Goal: Find specific page/section: Find specific page/section

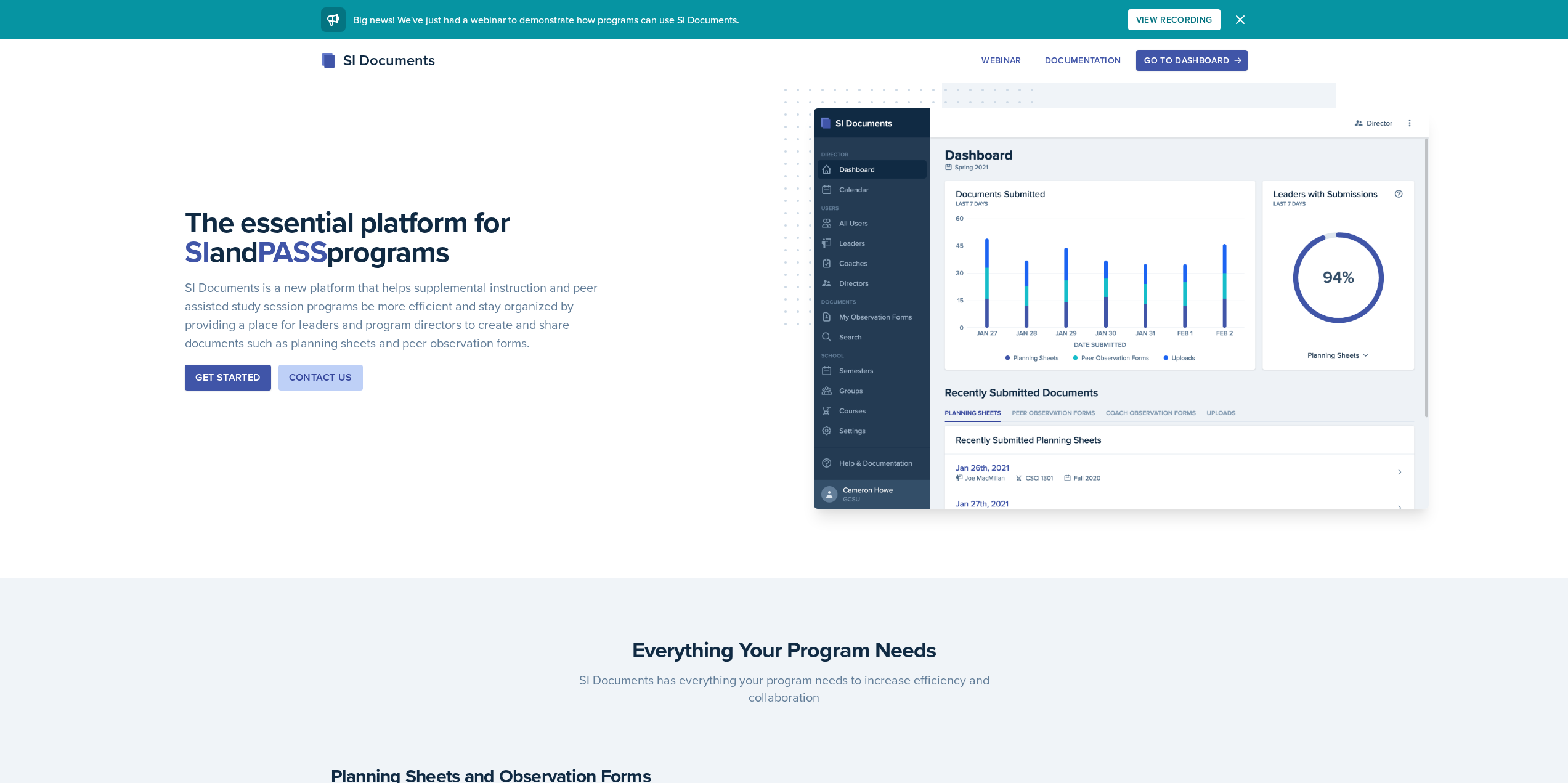
click at [1164, 35] on div "We've just had a webinar! Big news! We've just had a webinar to demonstrate how…" at bounding box center [784, 19] width 947 height 39
click at [1169, 48] on div "The essential platform for SI and PASS programs SI Documents is a new platform …" at bounding box center [784, 309] width 1568 height 538
click at [1172, 52] on button "Go to Dashboard" at bounding box center [1192, 60] width 111 height 21
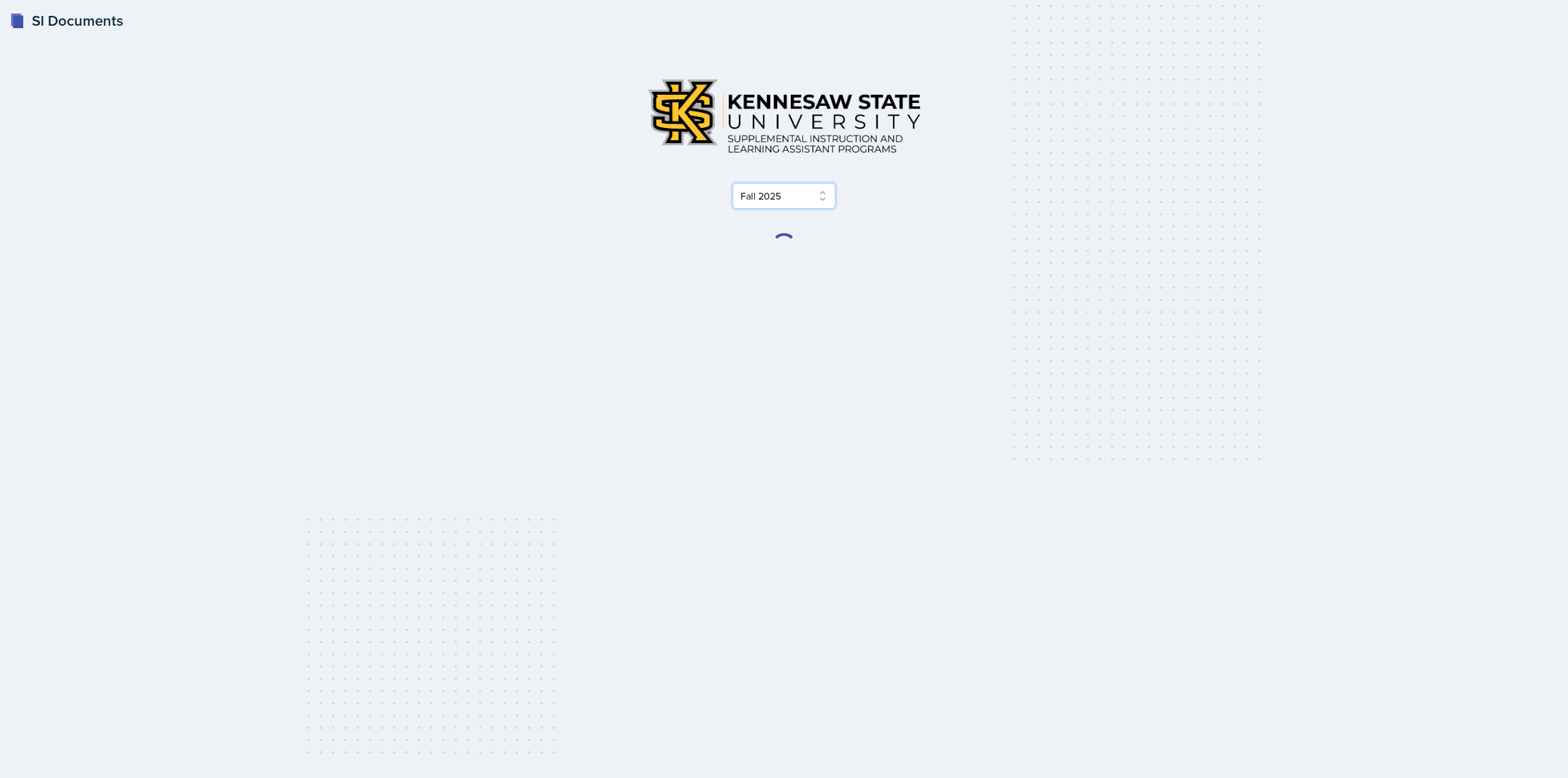
click at [754, 186] on select "Select Semester Fall 2025 Summer 2025 Spring 2025 Fall 2024 Summer 2024 Spring …" at bounding box center [784, 196] width 103 height 26
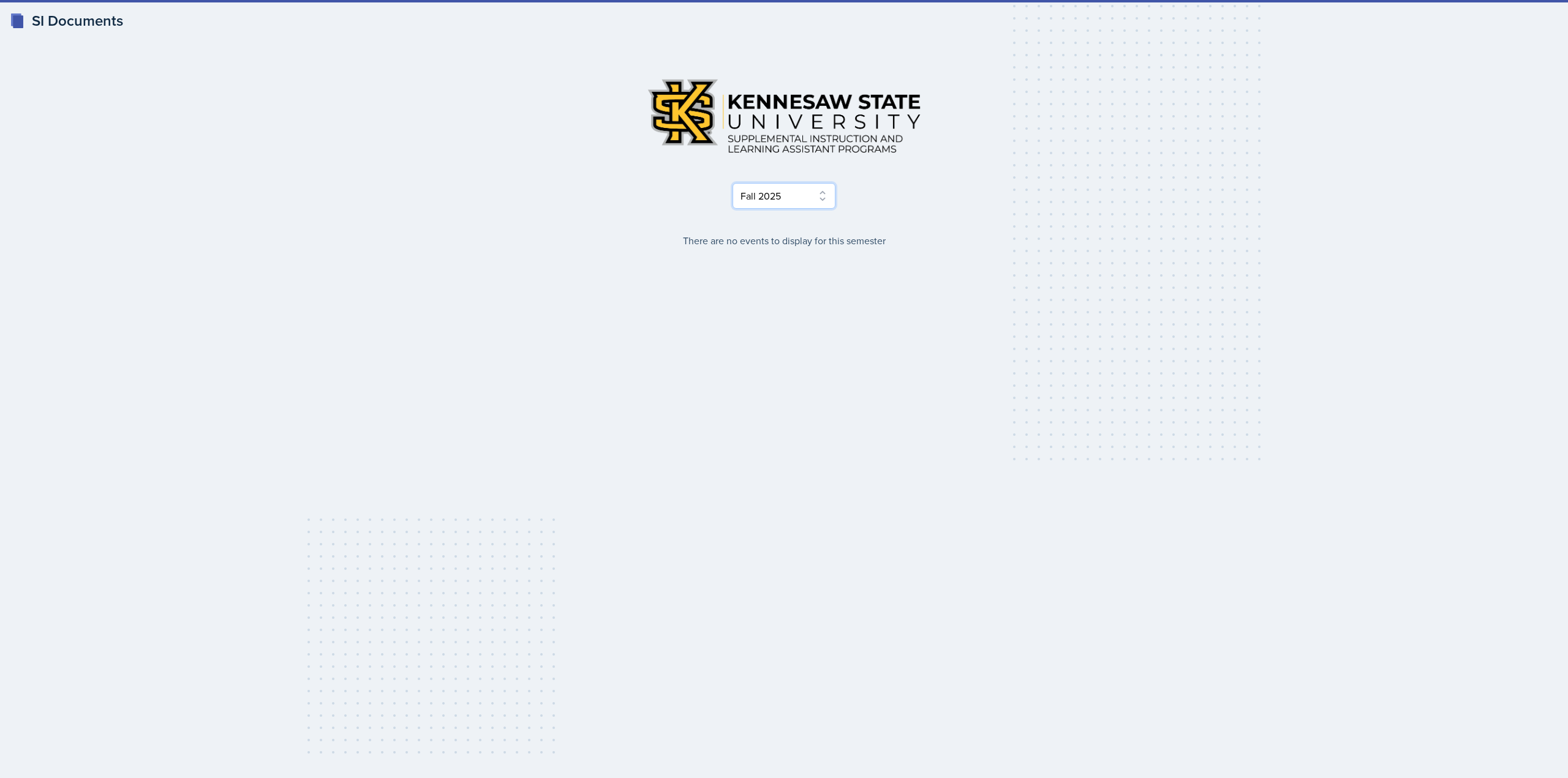
select select "515a866e-7596-43ee-a538-4da7a47c8e37"
click at [733, 183] on select "Select Semester Fall 2025 Summer 2025 Spring 2025 Fall 2024 Summer 2024 Spring …" at bounding box center [784, 196] width 103 height 26
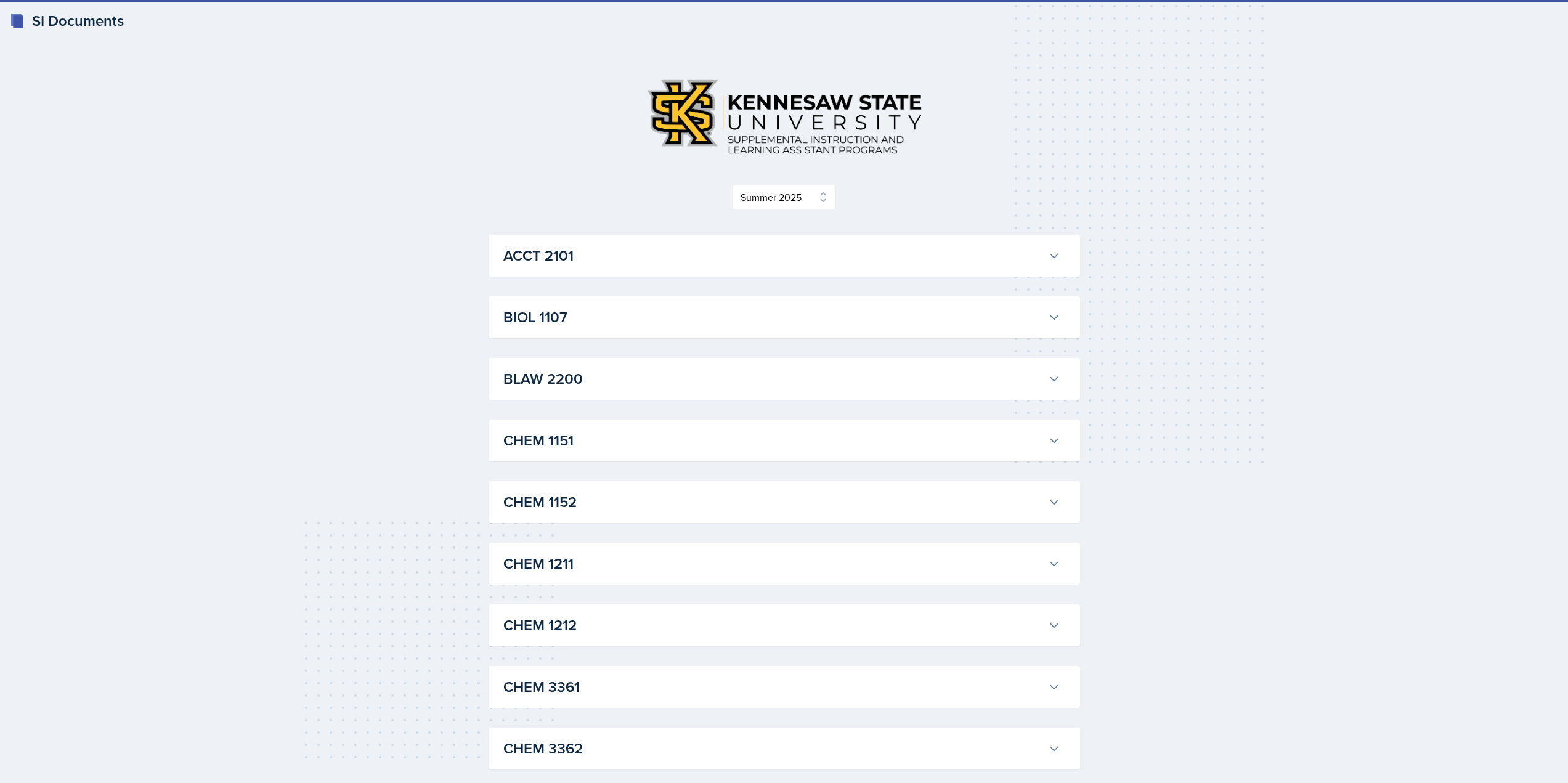
click at [784, 257] on h3 "ACCT 2101" at bounding box center [774, 256] width 540 height 23
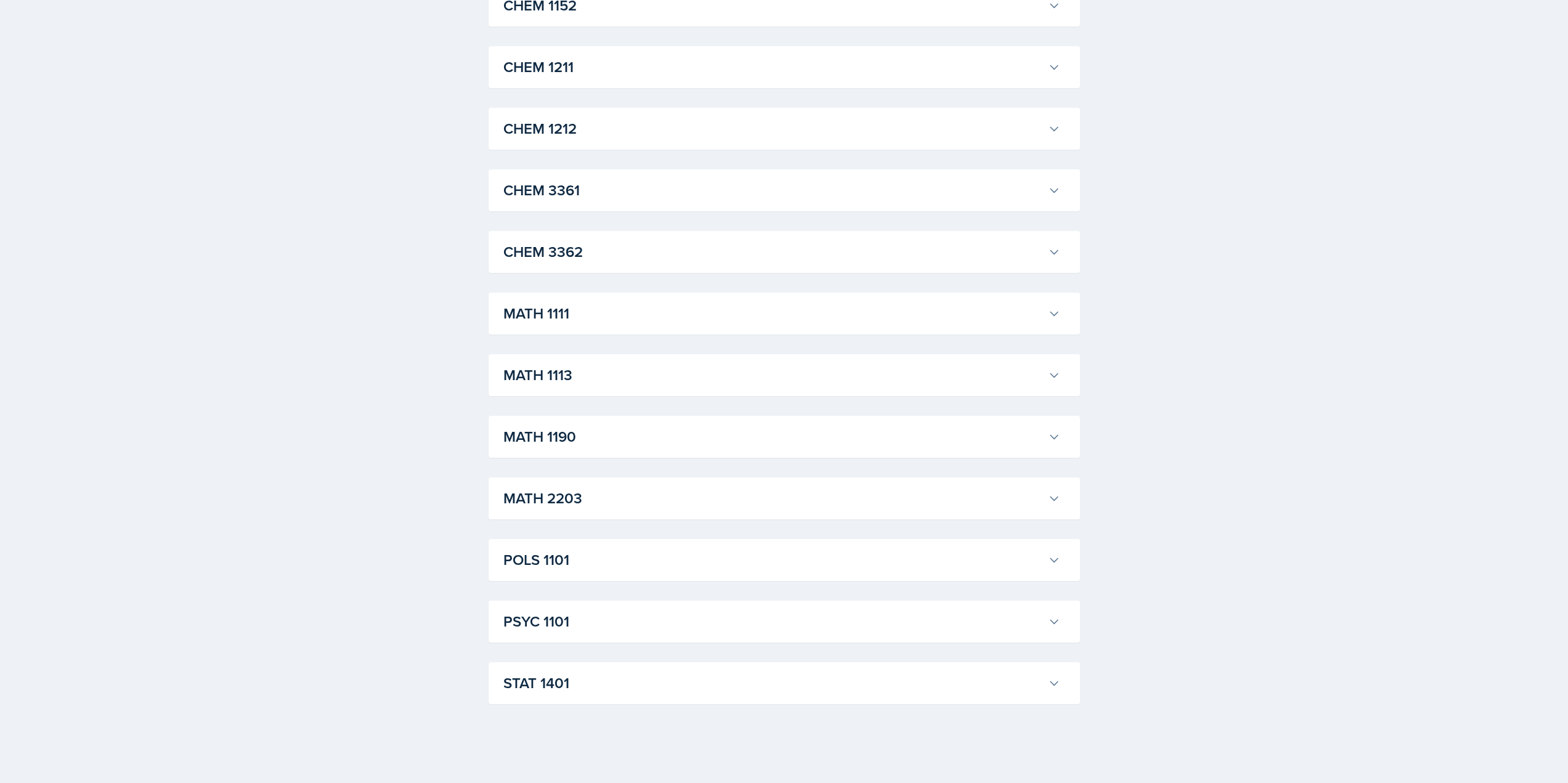
click at [842, 675] on h3 "STAT 1401" at bounding box center [774, 683] width 540 height 23
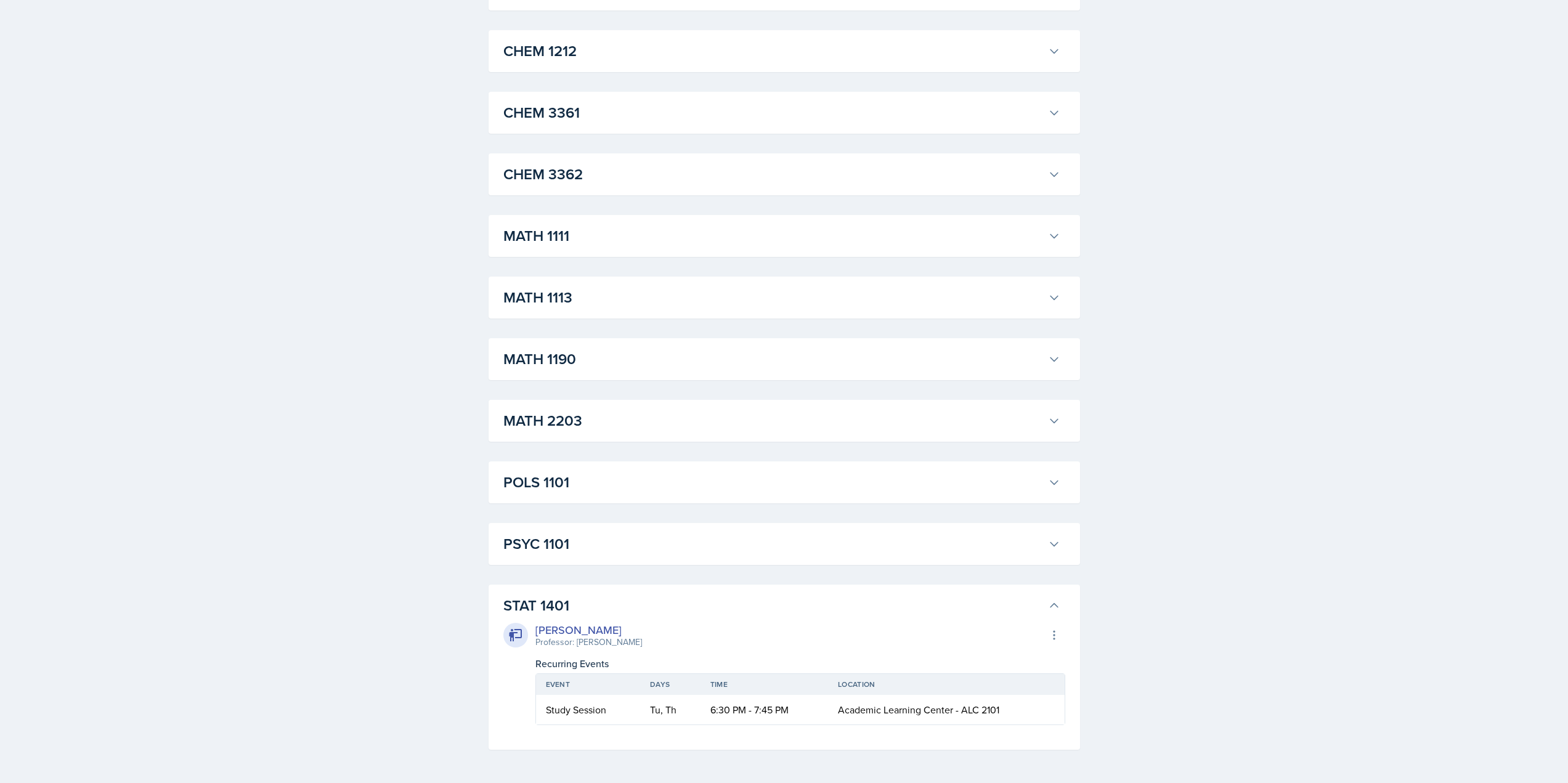
scroll to position [1121, 0]
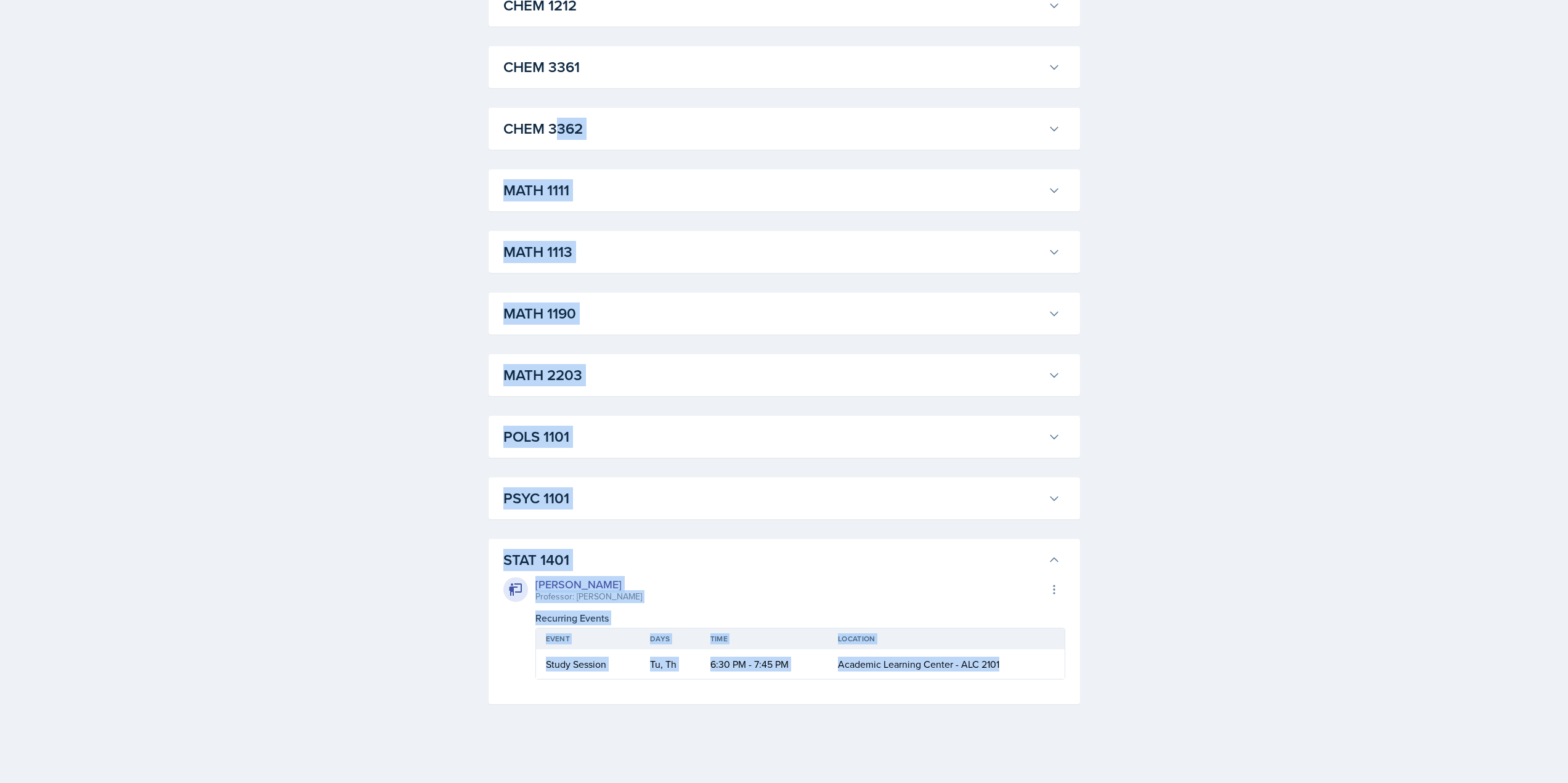
drag, startPoint x: 1023, startPoint y: 669, endPoint x: 556, endPoint y: 149, distance: 698.9
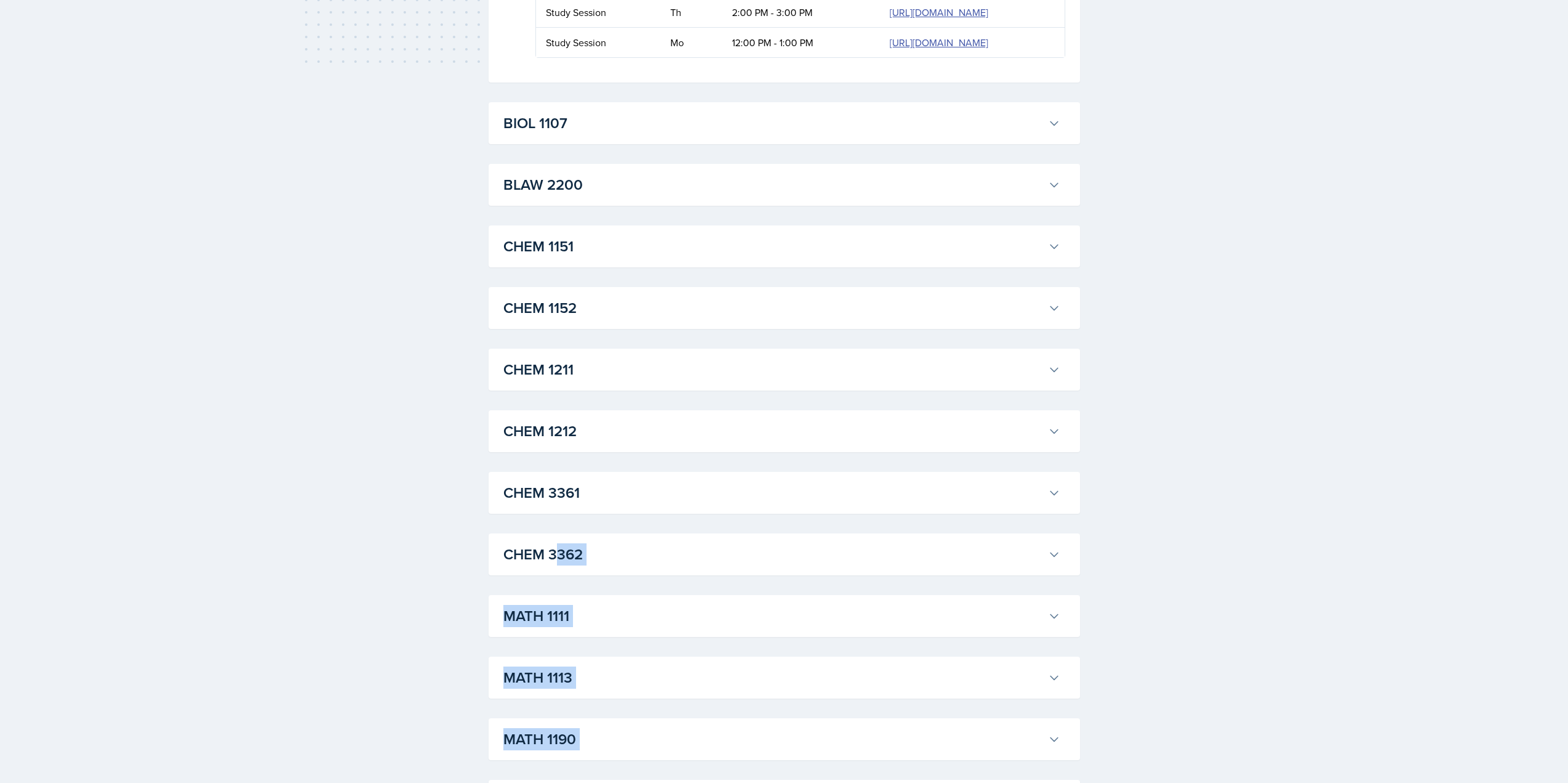
scroll to position [690, 0]
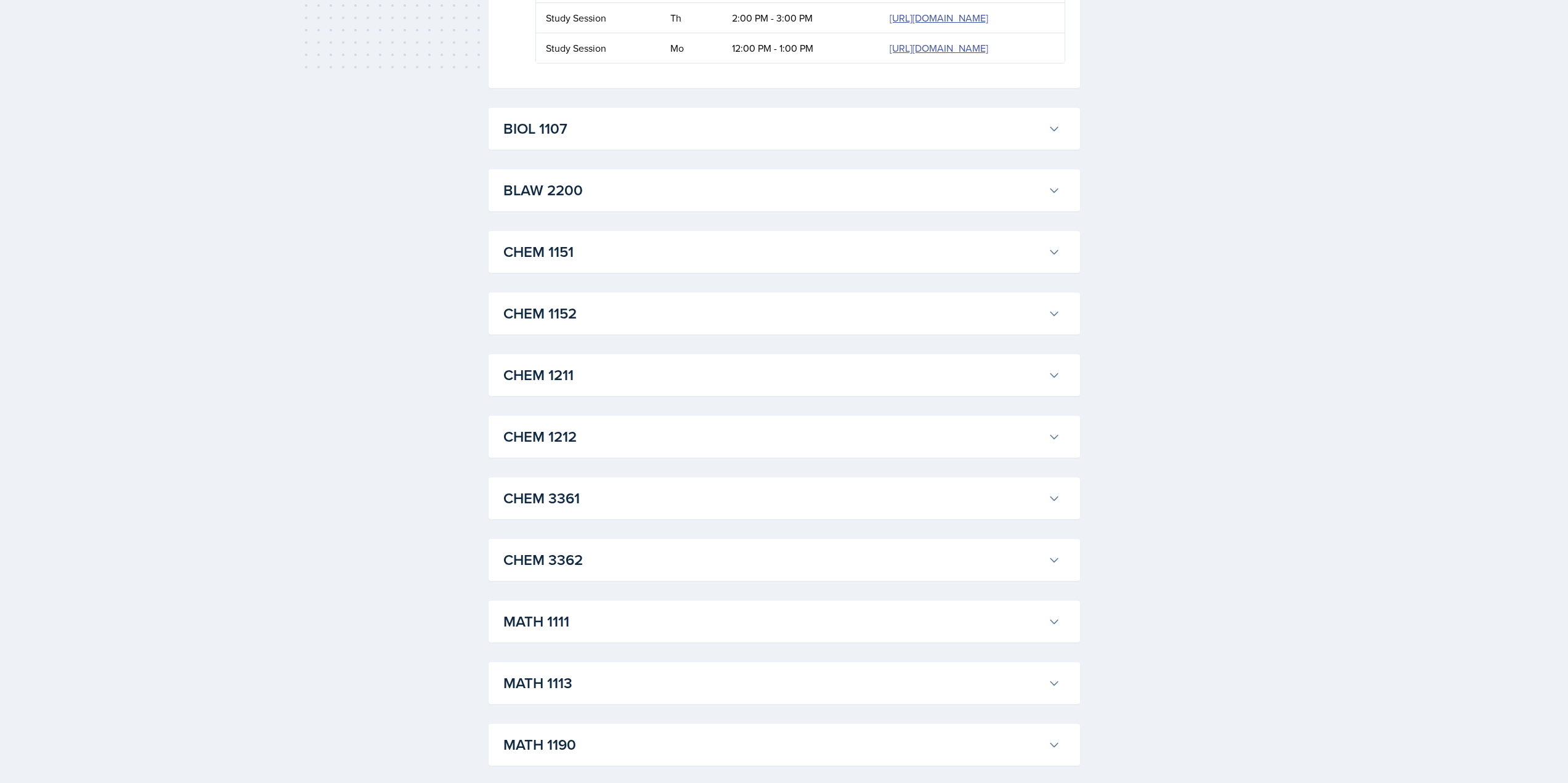
click at [417, 218] on div "SI Documents Select Semester Fall 2025 Summer 2025 Spring 2025 Fall 2024 Summer…" at bounding box center [784, 262] width 1568 height 1904
click at [584, 125] on h3 "BIOL 1107" at bounding box center [774, 129] width 540 height 23
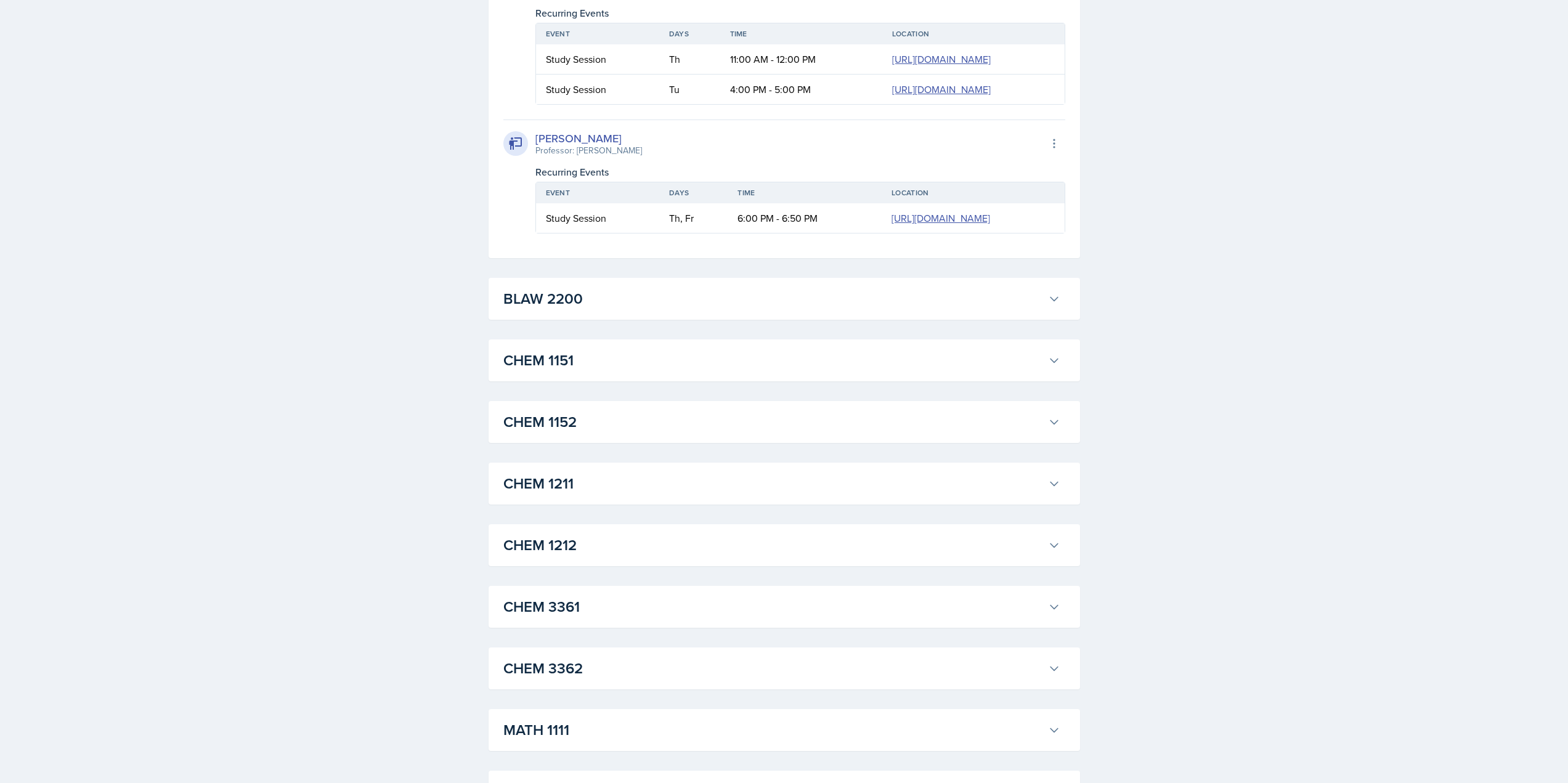
click at [594, 310] on button "BLAW 2200" at bounding box center [782, 299] width 562 height 27
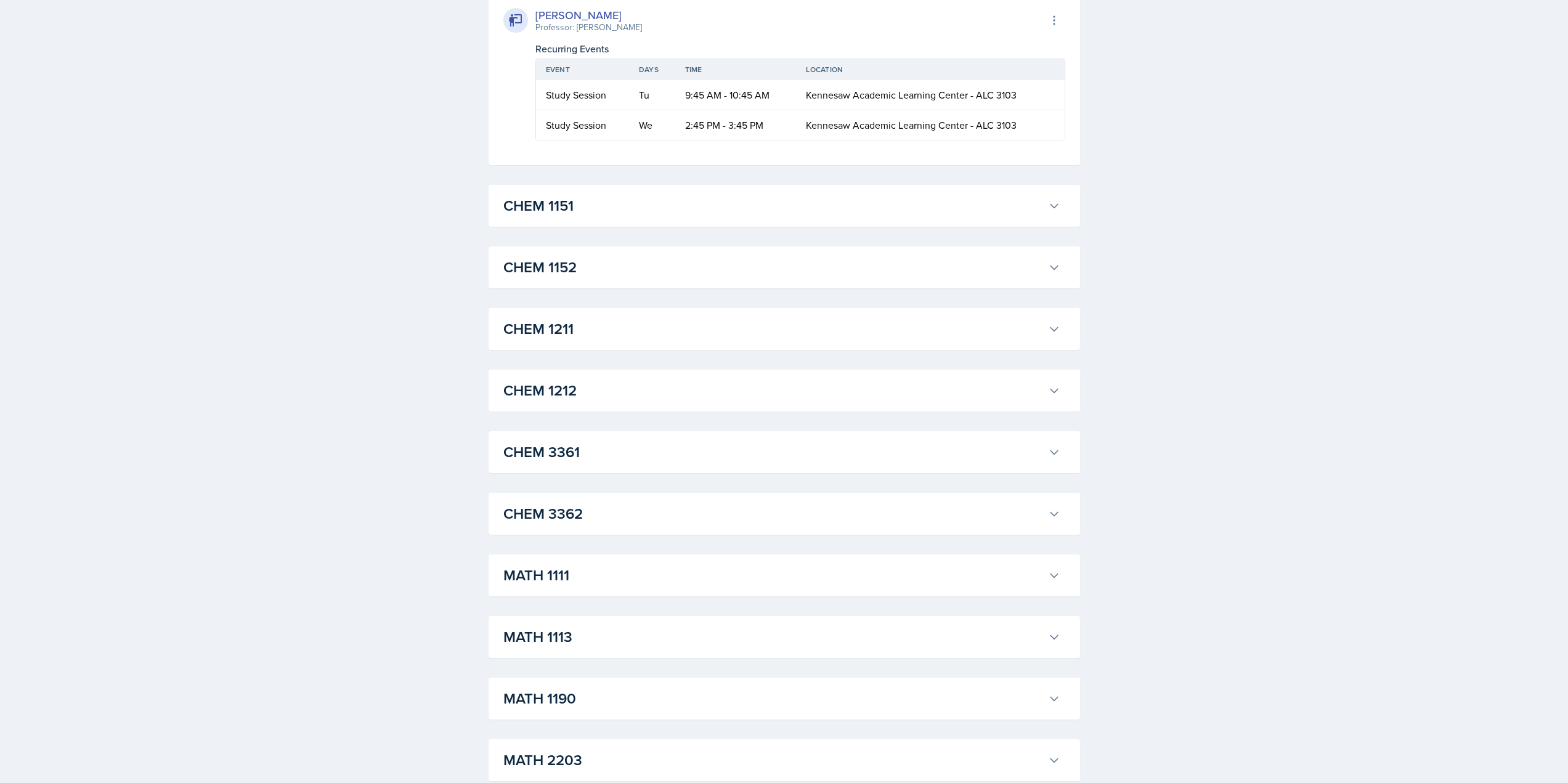
click at [594, 212] on h3 "CHEM 1151" at bounding box center [774, 206] width 540 height 23
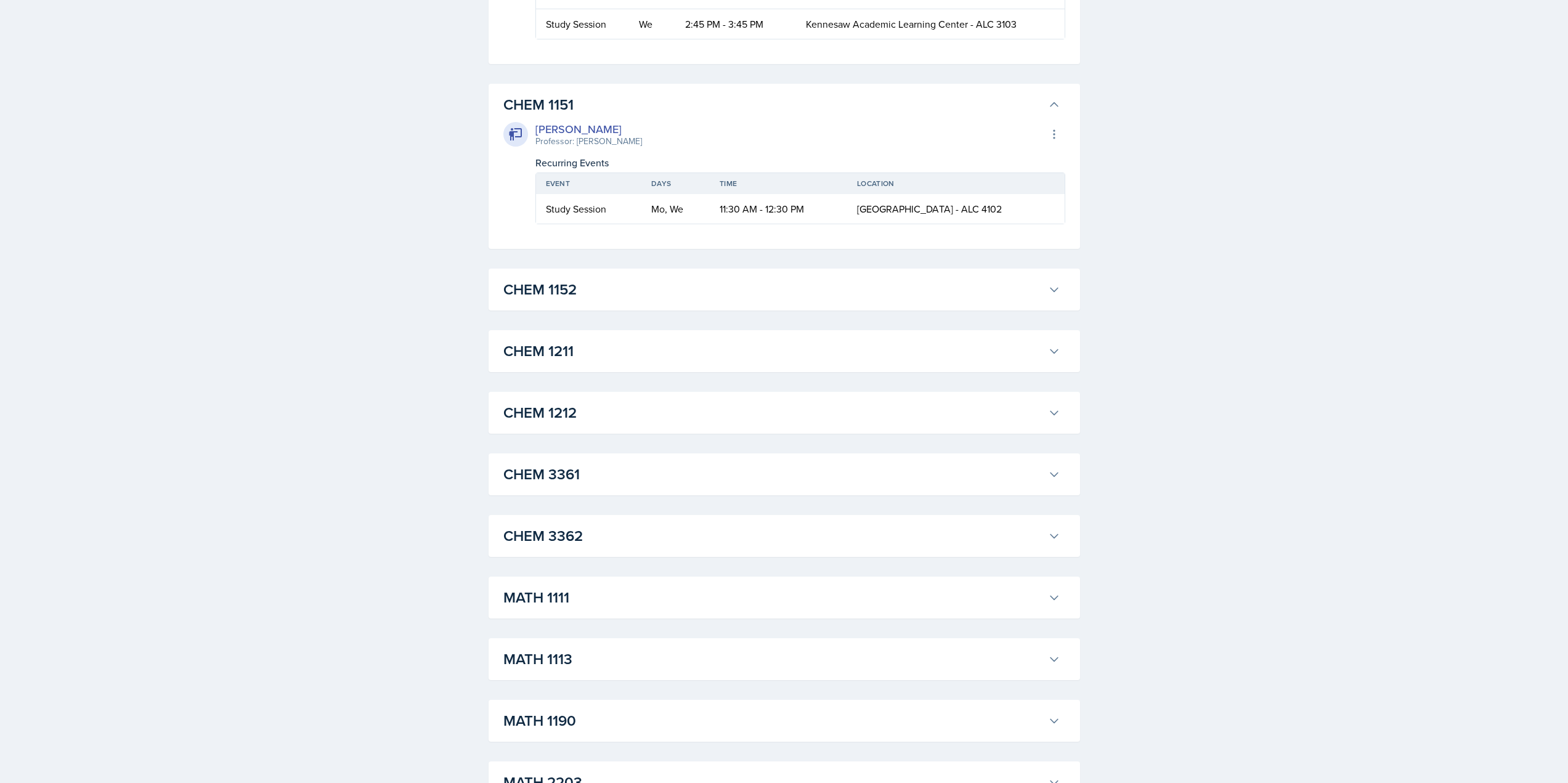
scroll to position [1676, 0]
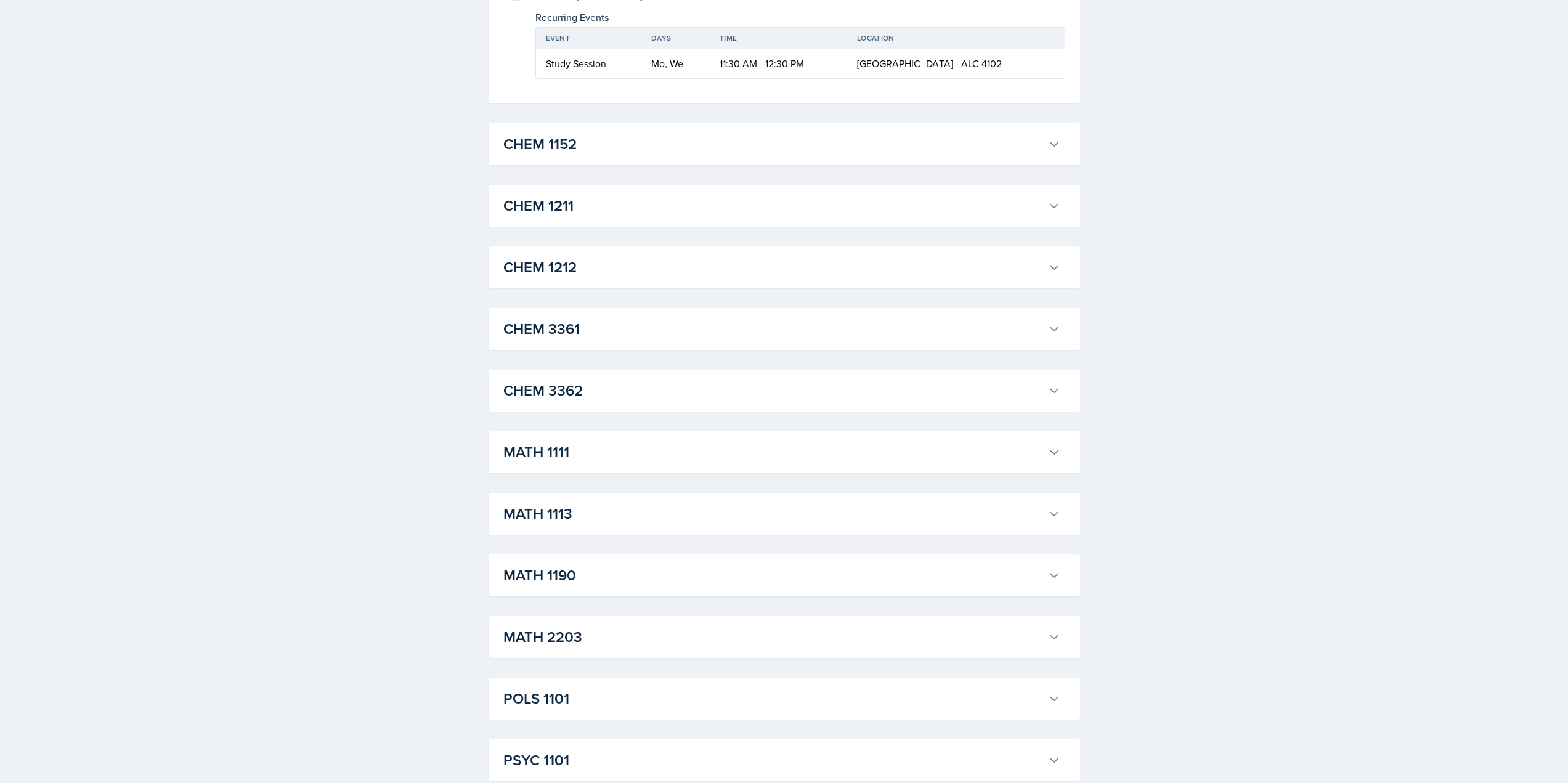
click at [587, 155] on h3 "CHEM 1152" at bounding box center [774, 144] width 540 height 23
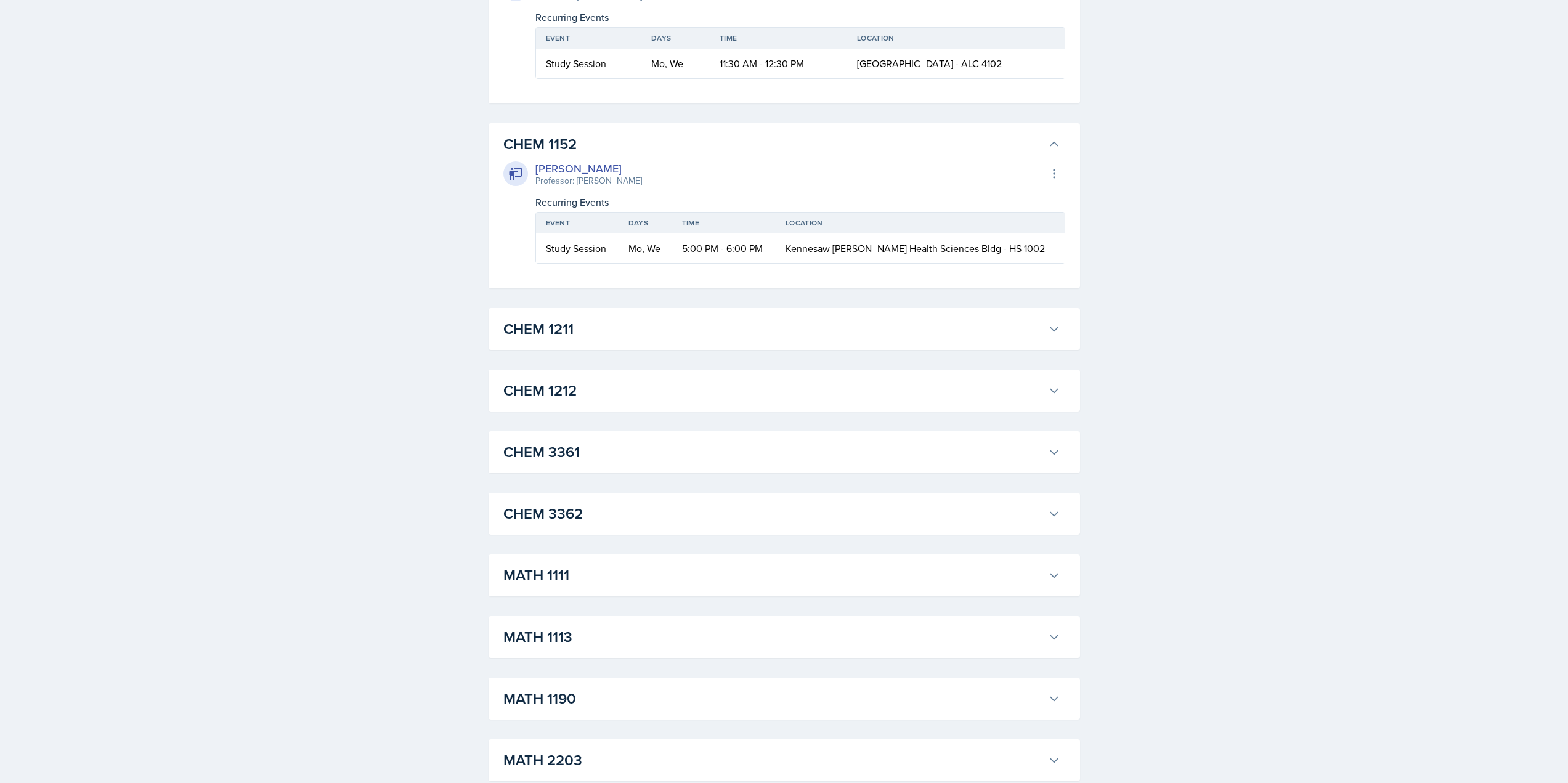
click at [593, 321] on h3 "CHEM 1211" at bounding box center [774, 329] width 540 height 23
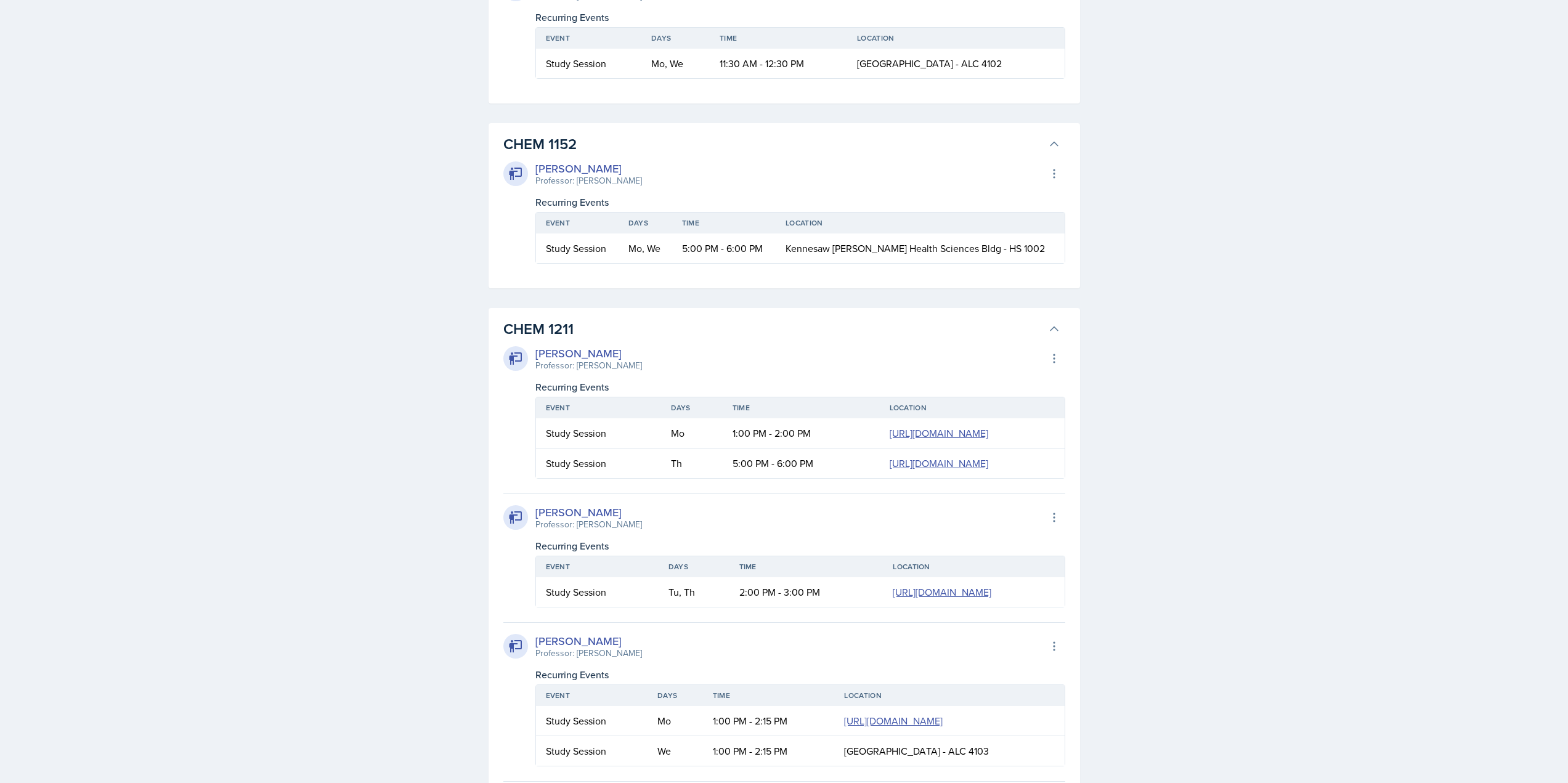
click at [603, 429] on div "Study Session" at bounding box center [599, 433] width 106 height 14
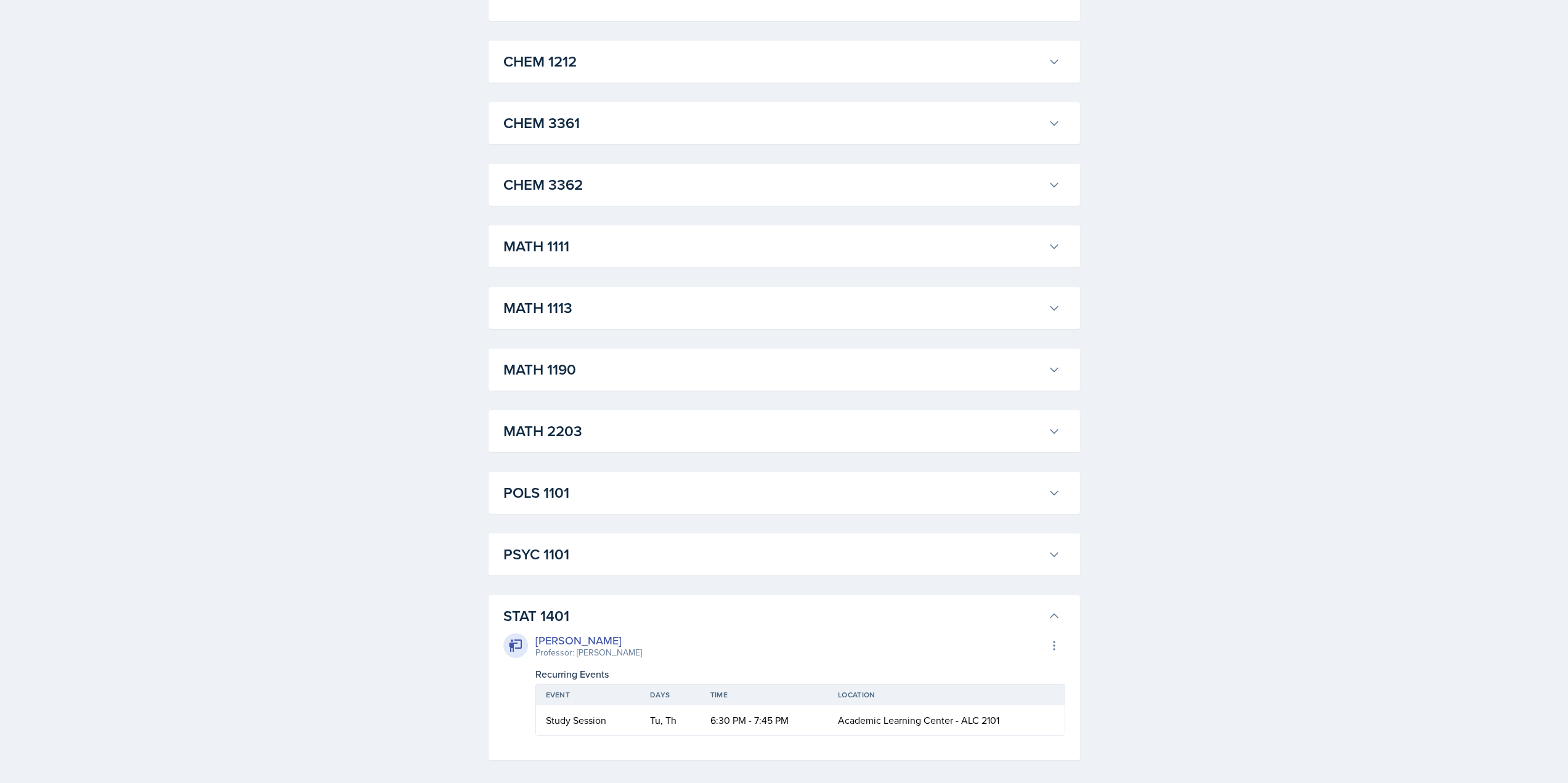
scroll to position [2631, 0]
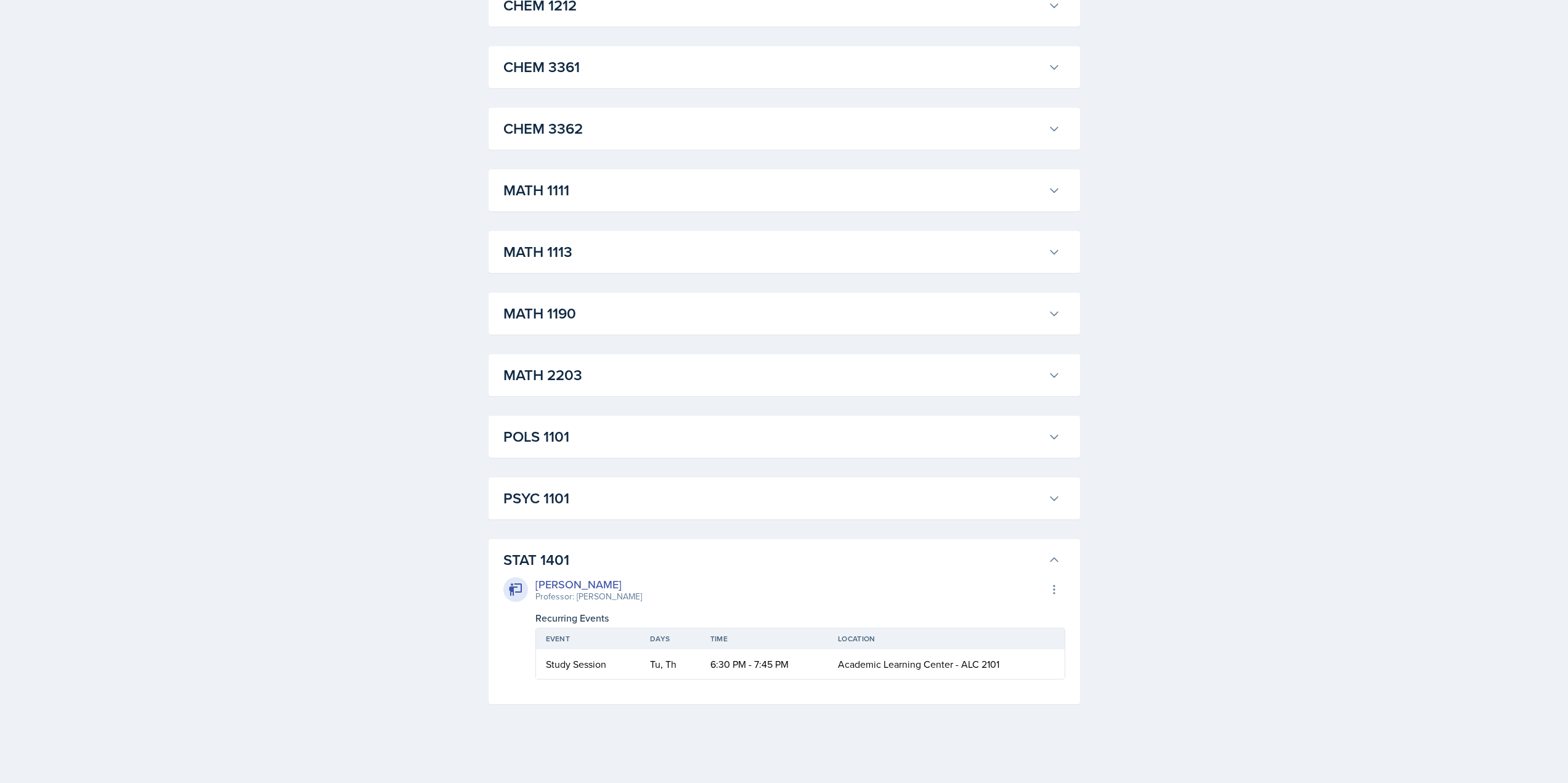
click at [587, 489] on h3 "PSYC 1101" at bounding box center [774, 499] width 540 height 23
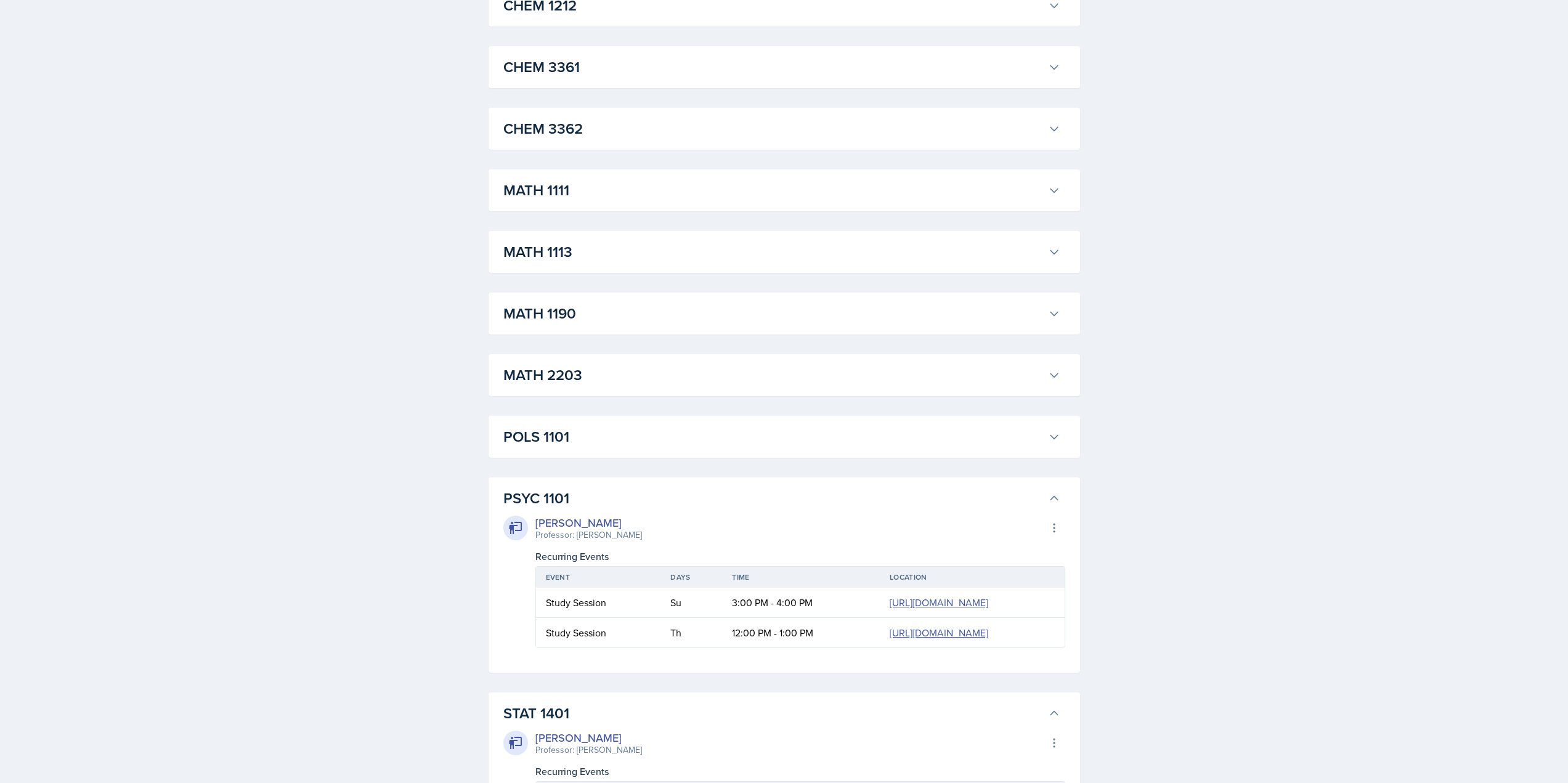
click at [591, 436] on h3 "POLS 1101" at bounding box center [774, 437] width 540 height 23
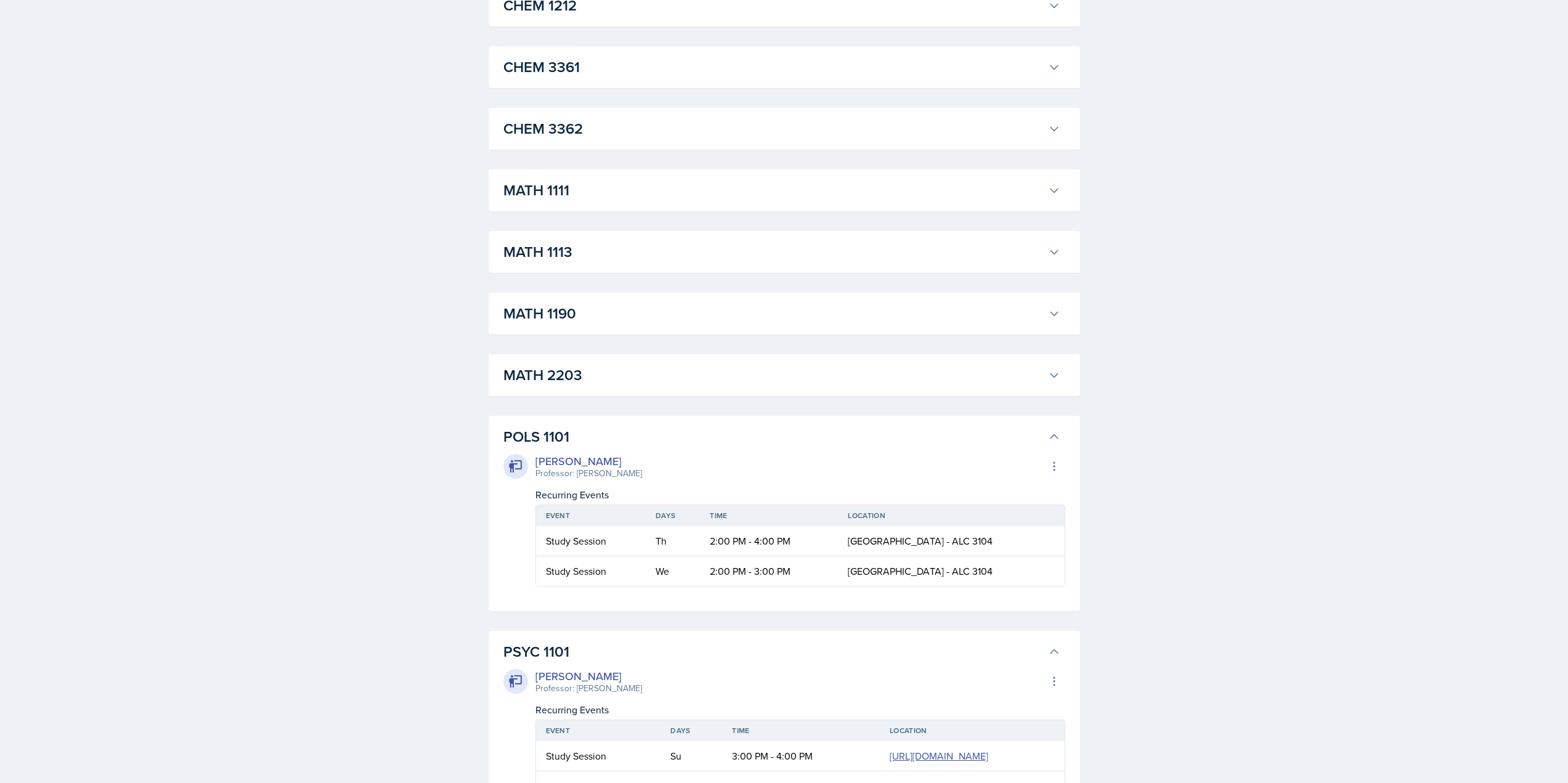
click at [594, 370] on h3 "MATH 2203" at bounding box center [774, 375] width 540 height 23
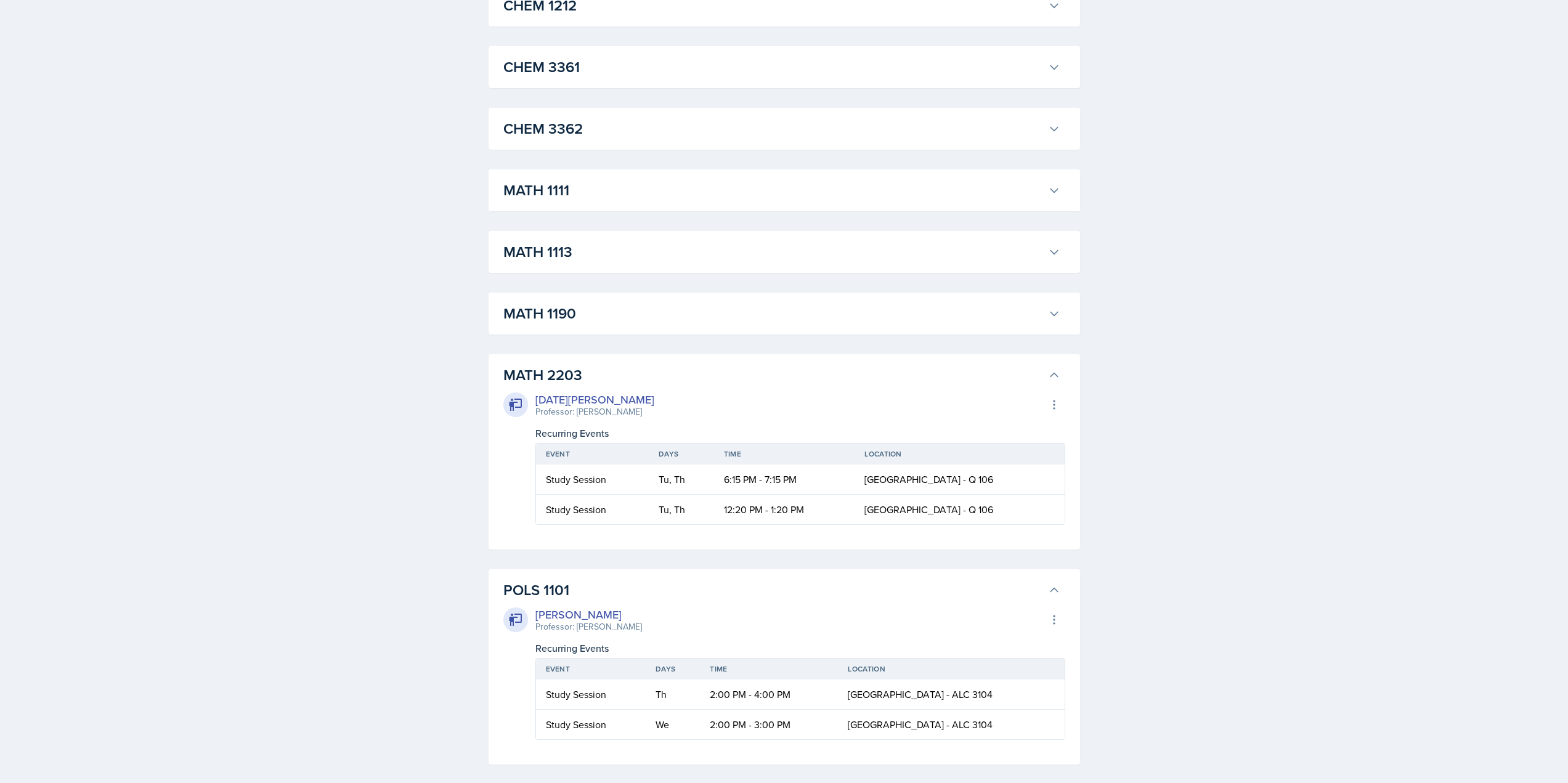
click at [604, 316] on h3 "MATH 1190" at bounding box center [774, 314] width 540 height 23
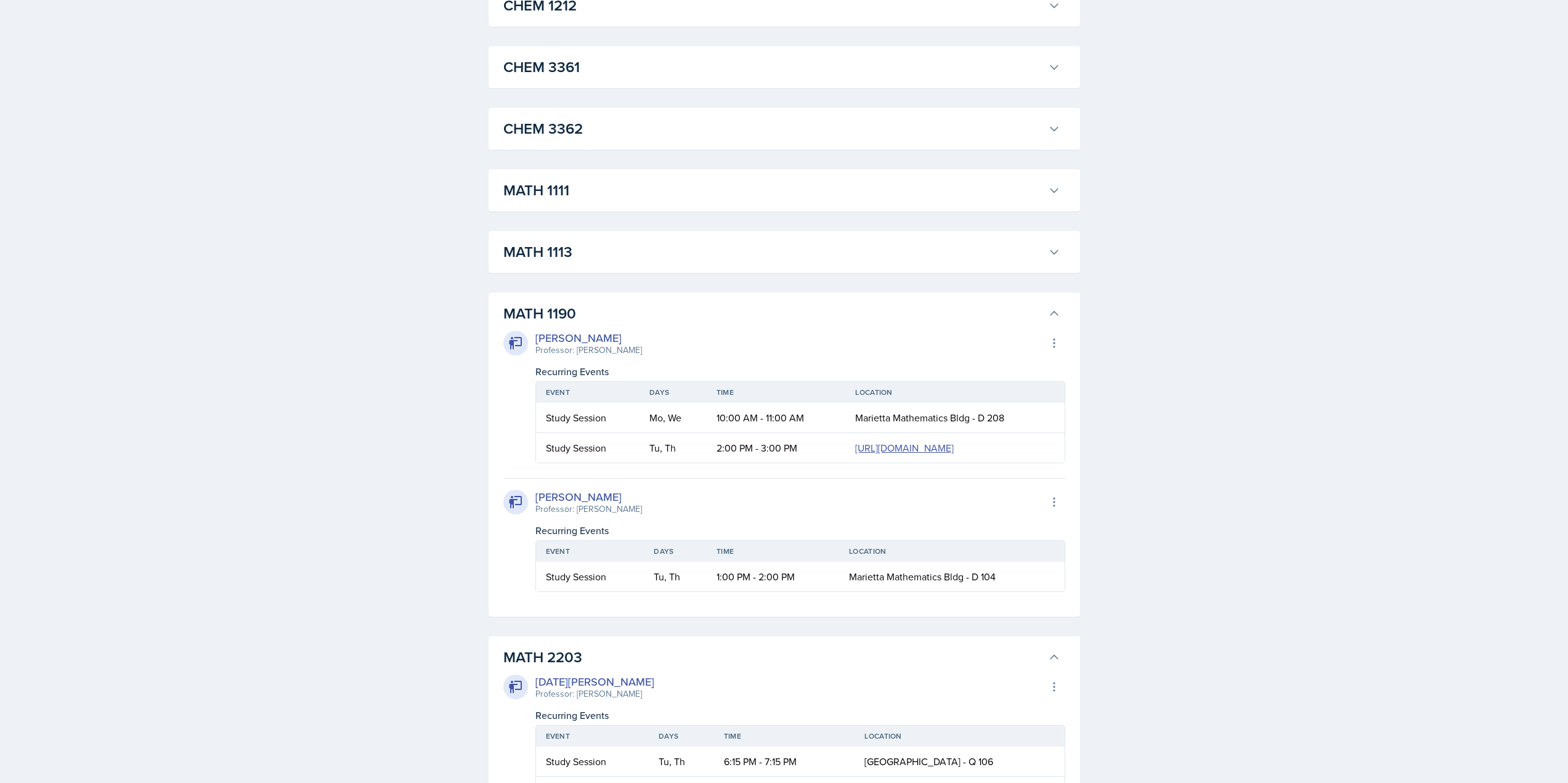
click at [607, 259] on h3 "MATH 1113" at bounding box center [774, 252] width 540 height 23
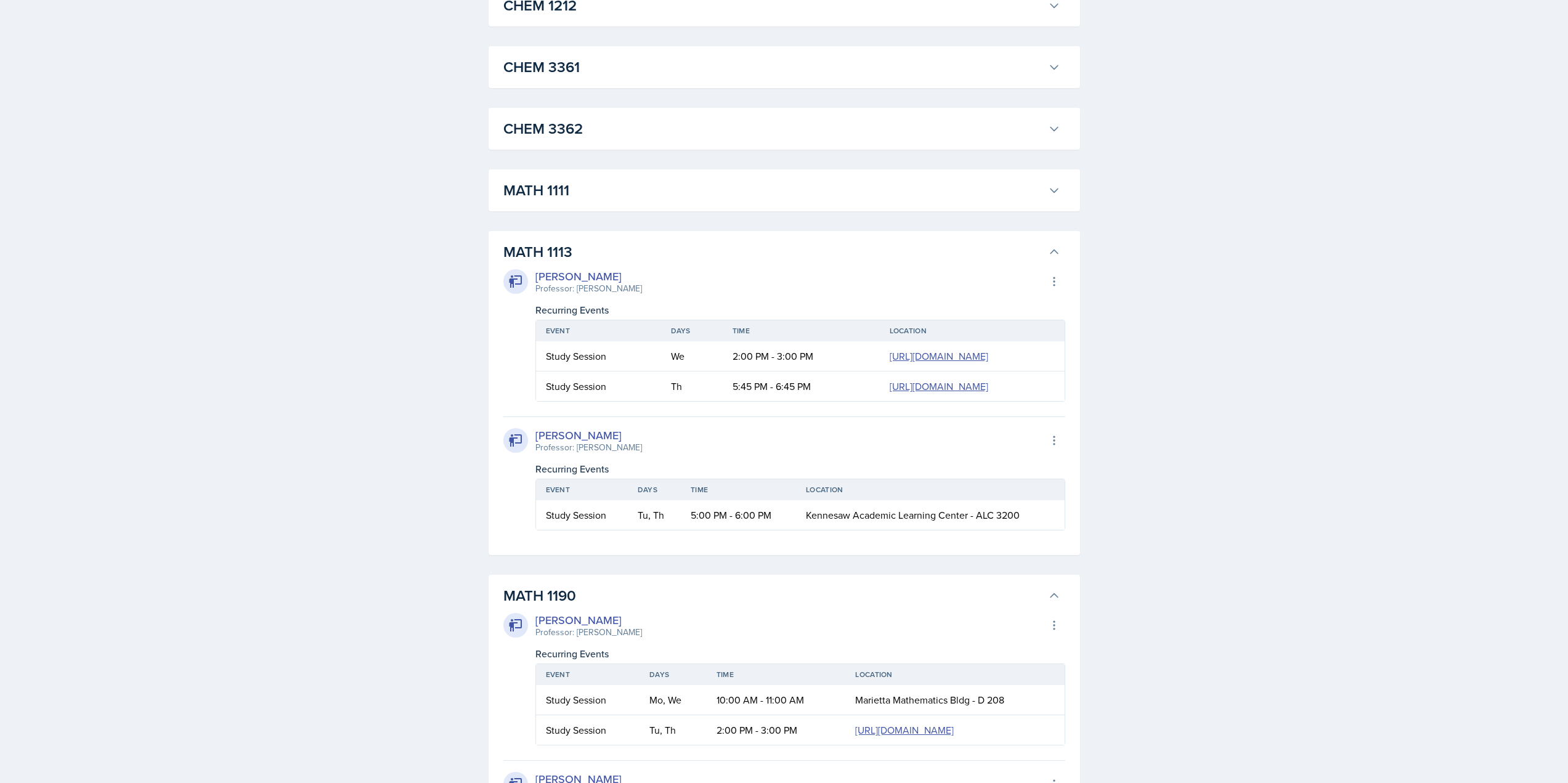
click at [618, 201] on h3 "MATH 1111" at bounding box center [774, 191] width 540 height 23
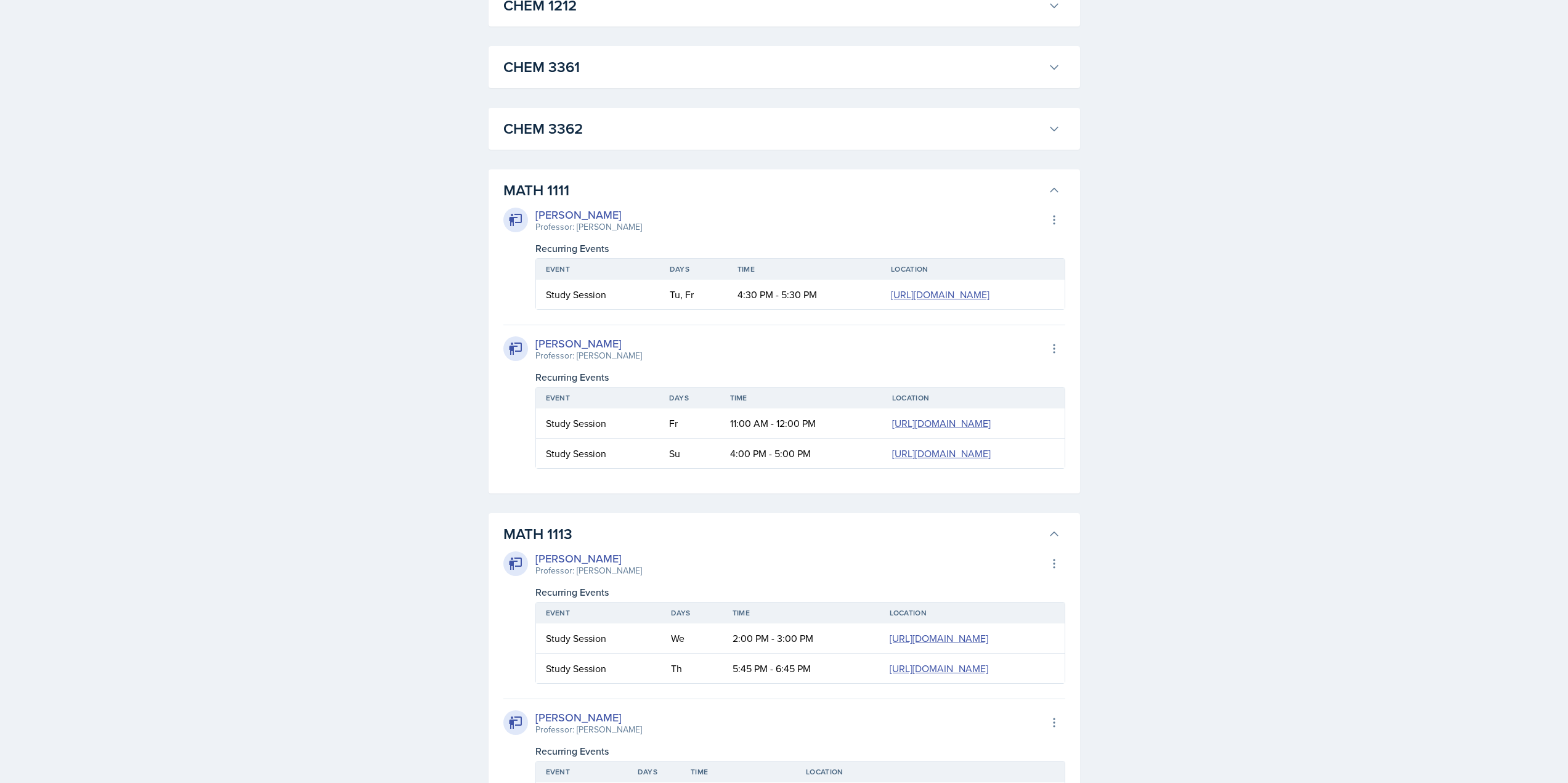
click at [636, 122] on h3 "CHEM 3362" at bounding box center [774, 129] width 540 height 23
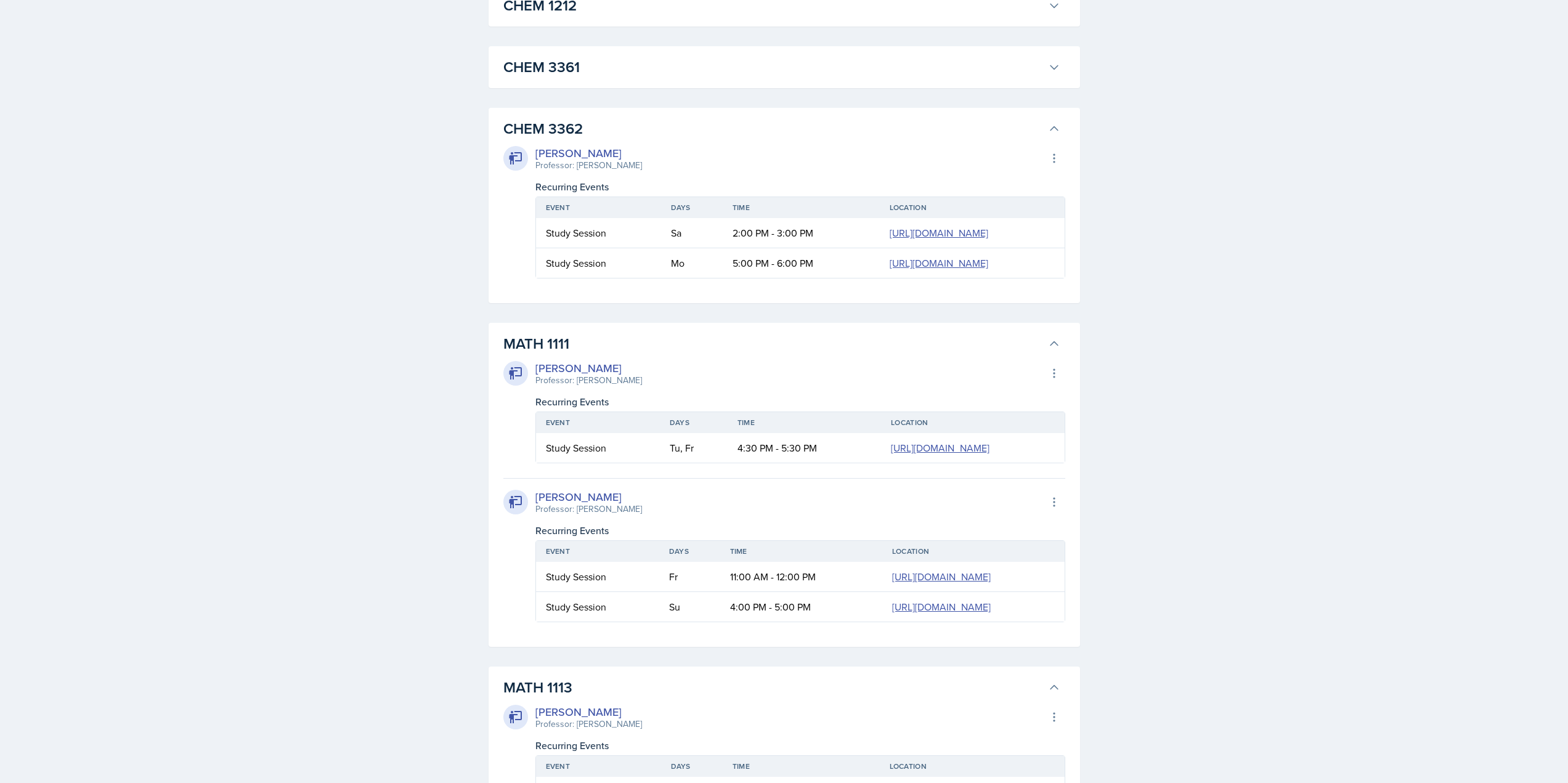
click at [658, 60] on h3 "CHEM 3361" at bounding box center [774, 68] width 540 height 23
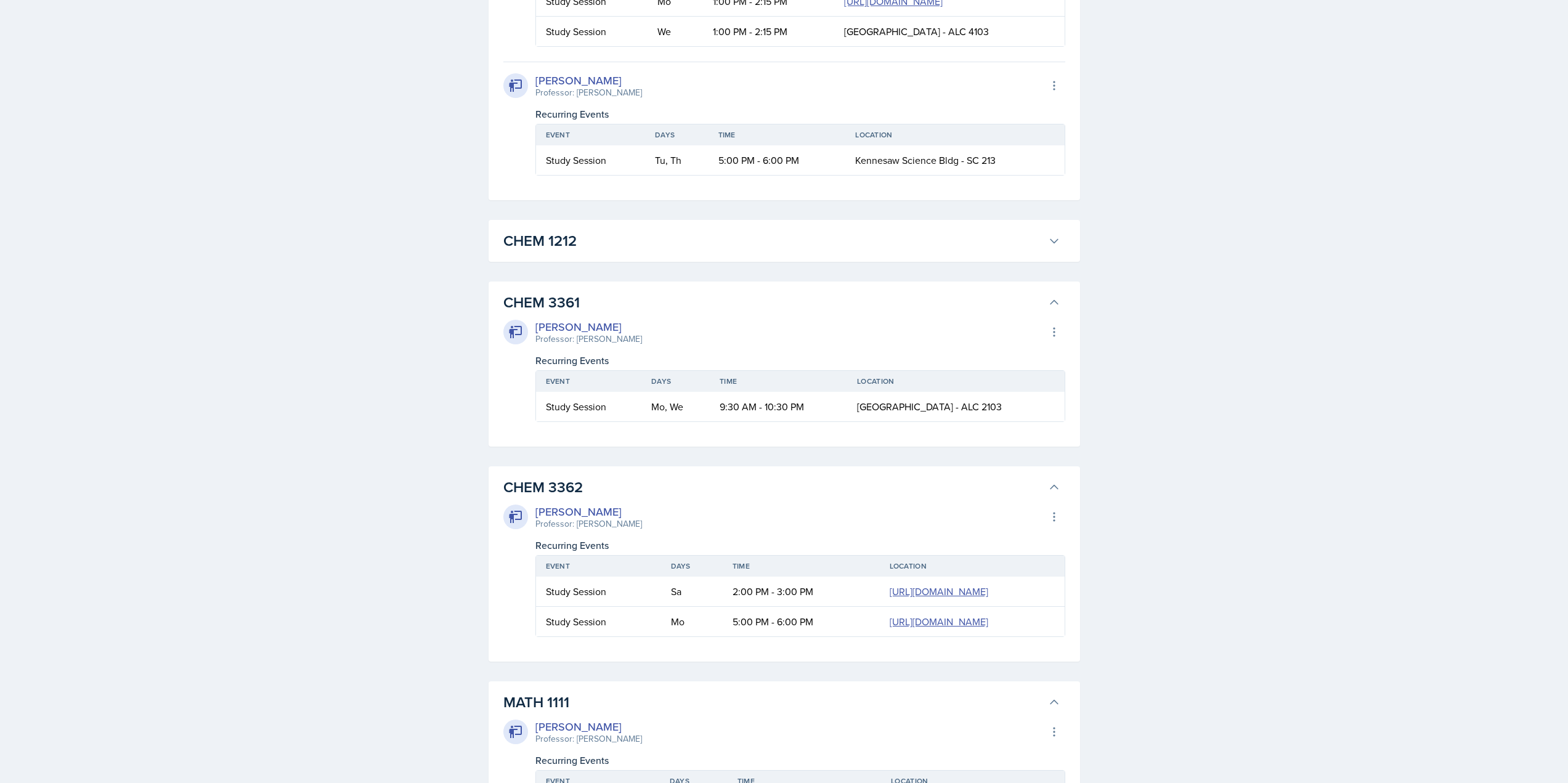
scroll to position [2384, 0]
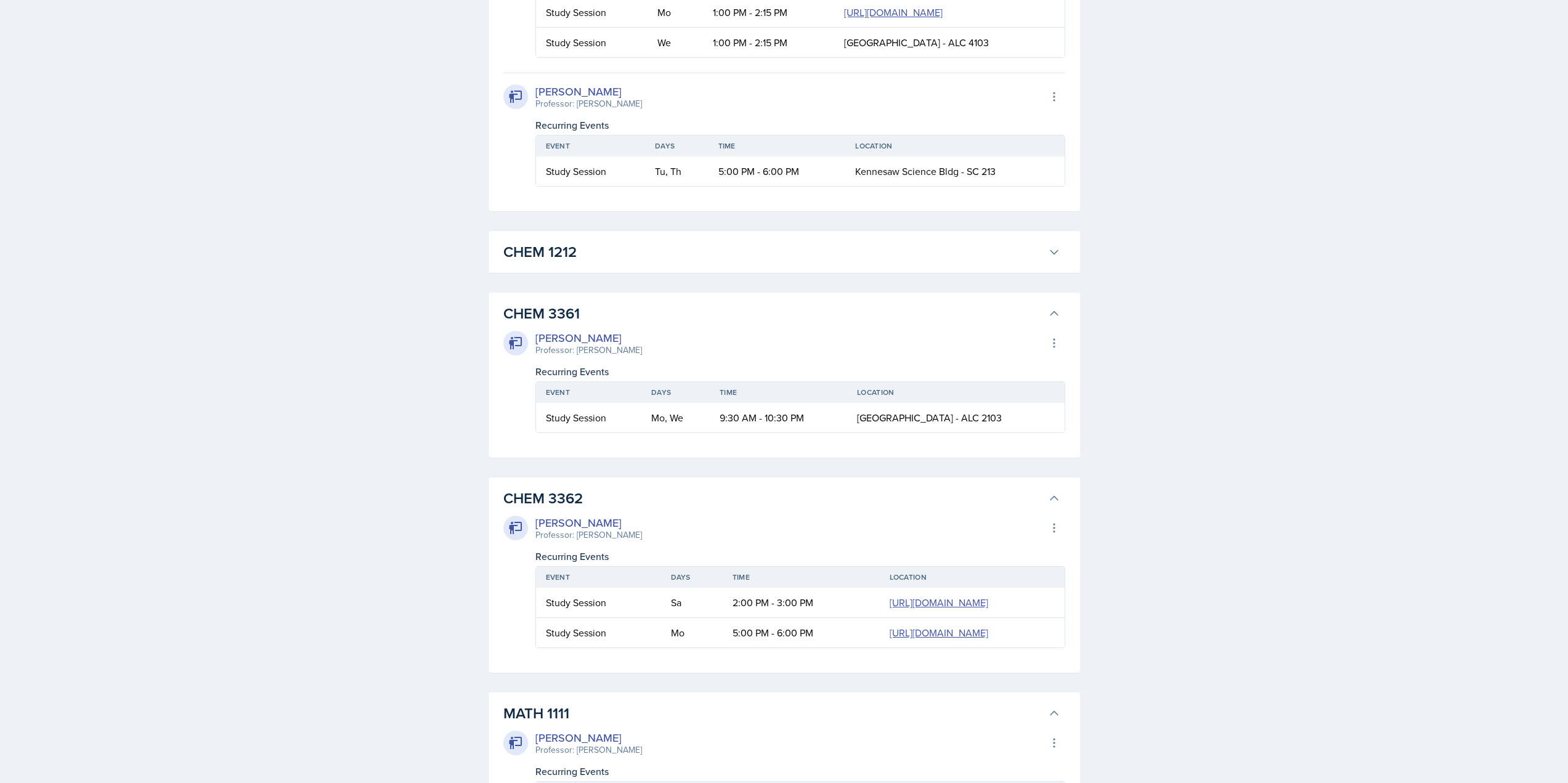
click at [682, 254] on h3 "CHEM 1212" at bounding box center [774, 252] width 540 height 23
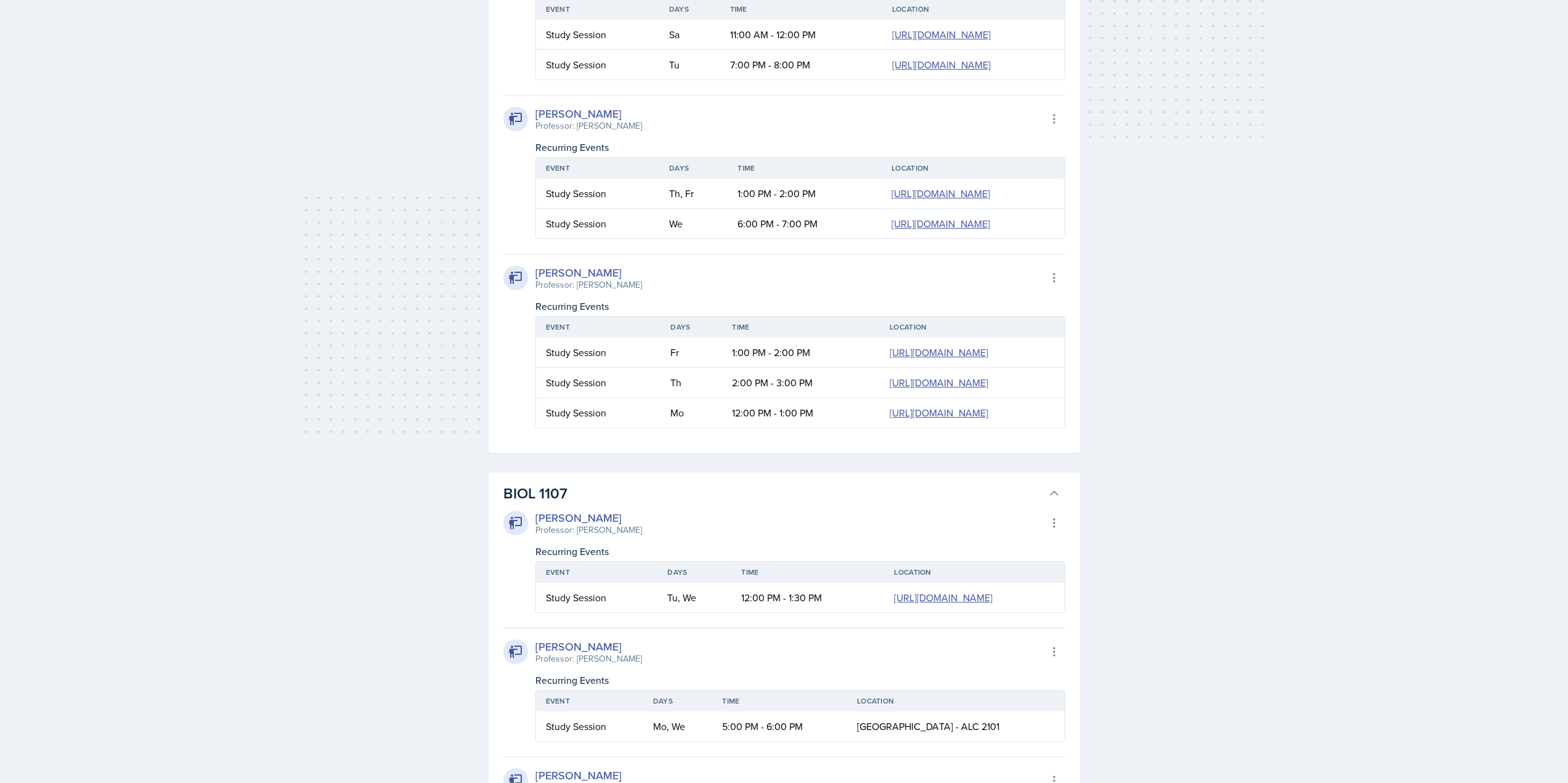
scroll to position [167, 0]
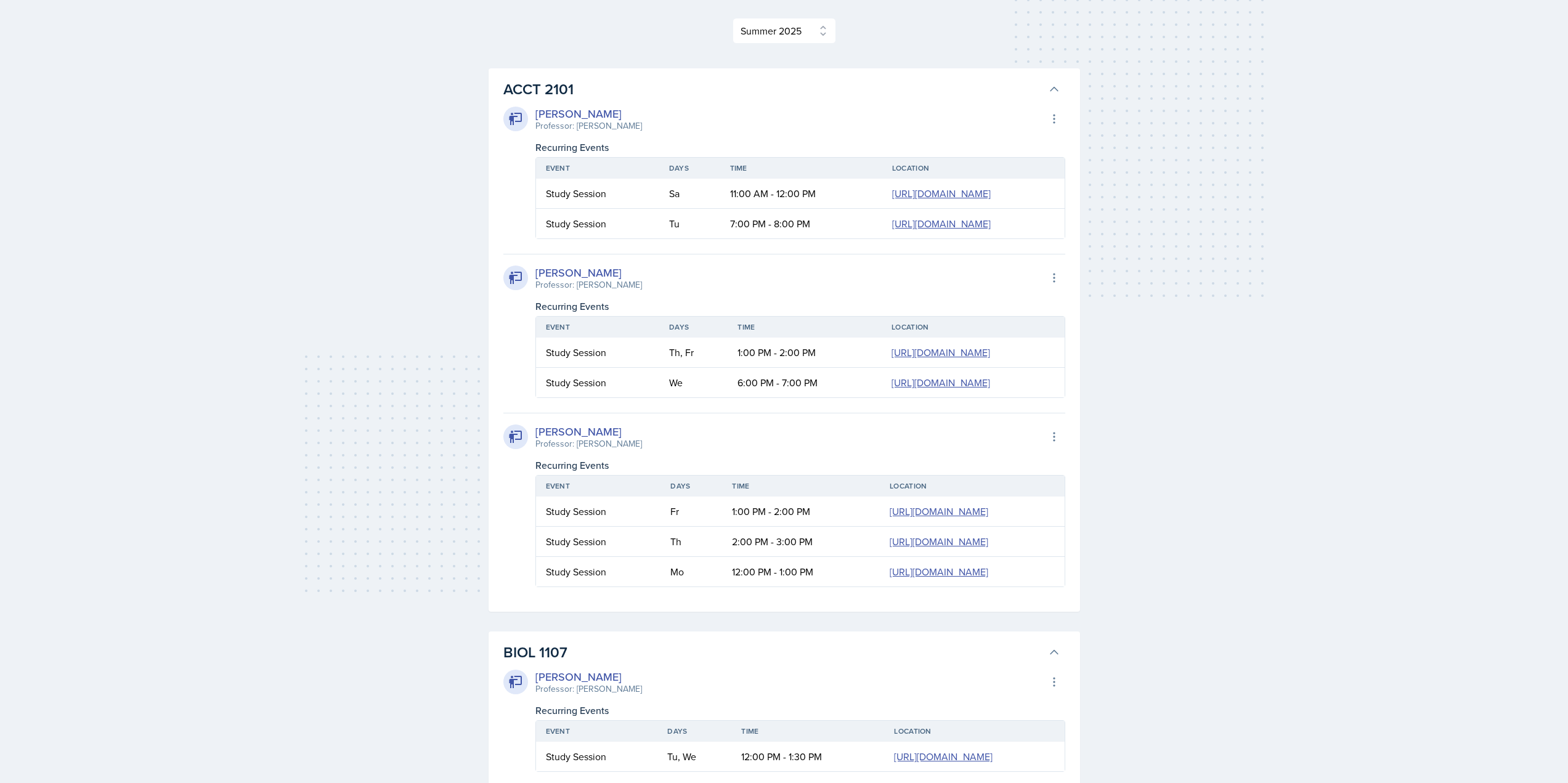
drag, startPoint x: 504, startPoint y: 86, endPoint x: 666, endPoint y: 131, distance: 168.1
click at [703, 193] on div "ACCT [GEOGRAPHIC_DATA][PERSON_NAME] Professor: [PERSON_NAME] Export to Google C…" at bounding box center [785, 340] width 591 height 544
drag, startPoint x: 533, startPoint y: 58, endPoint x: 515, endPoint y: 57, distance: 18.0
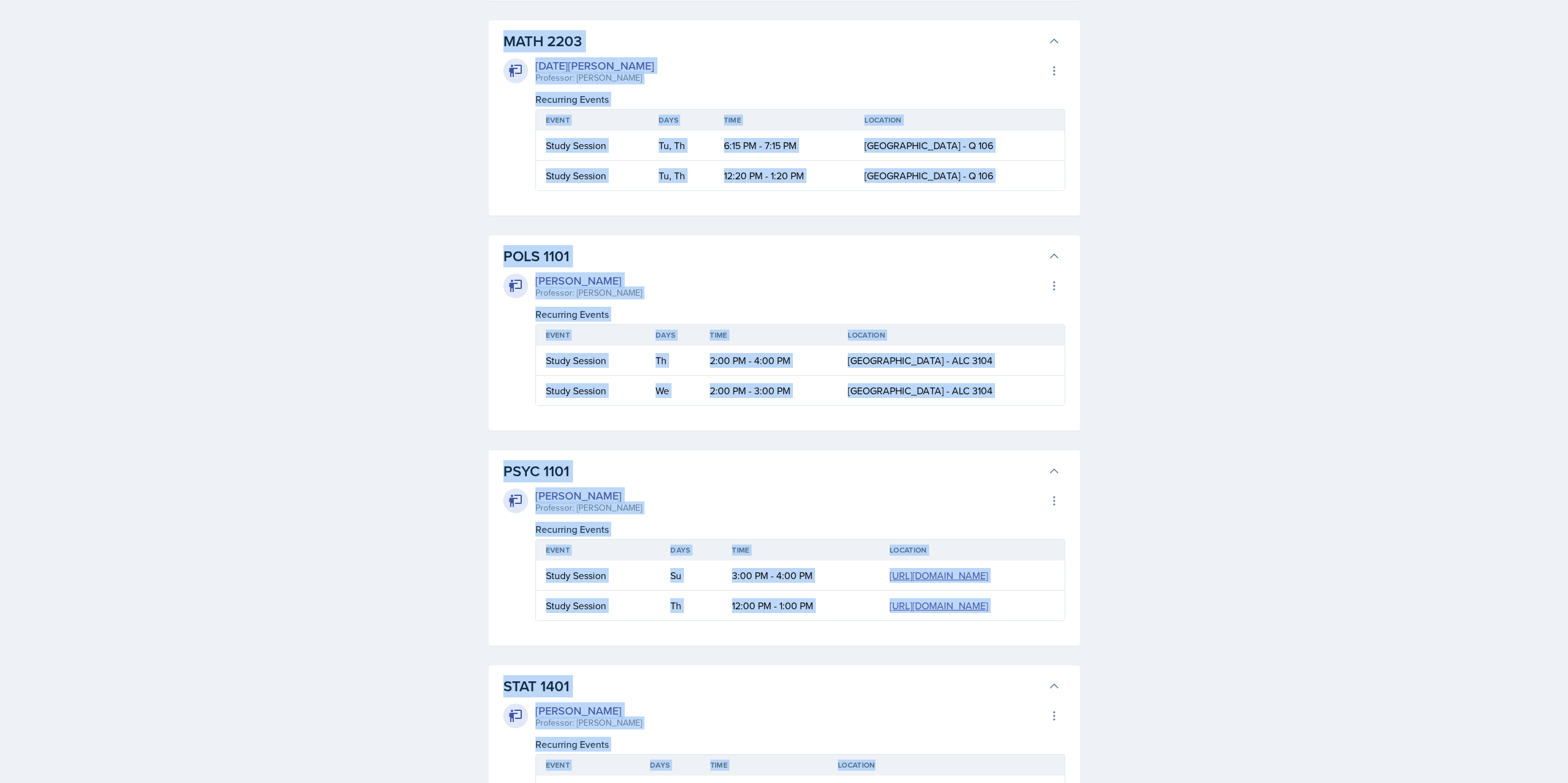
scroll to position [4497, 0]
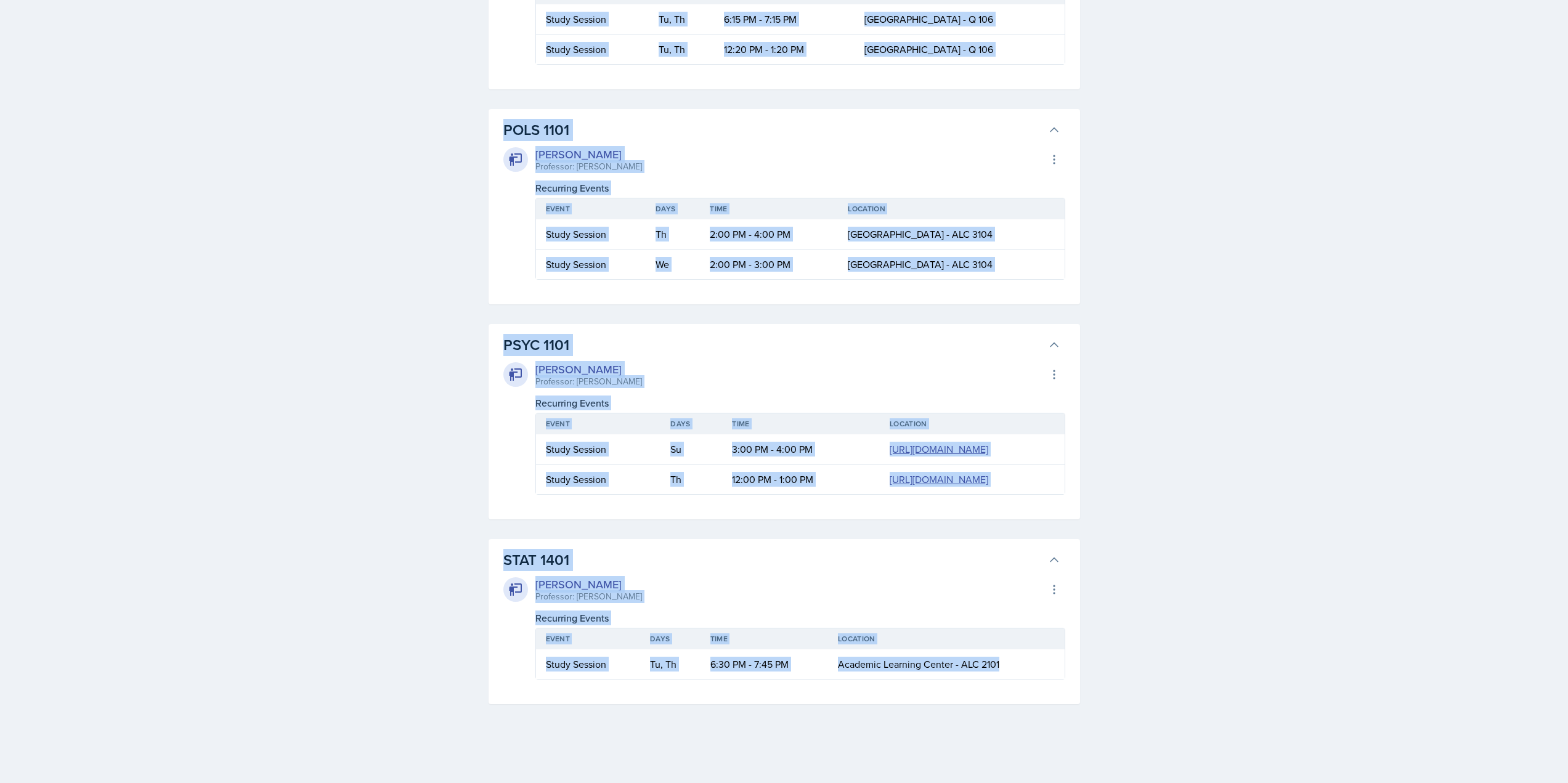
drag, startPoint x: 498, startPoint y: 56, endPoint x: 1018, endPoint y: 664, distance: 800.0
copy div "ACCT [GEOGRAPHIC_DATA][PERSON_NAME] Professor: [PERSON_NAME] Export to Google C…"
